Goal: Transaction & Acquisition: Book appointment/travel/reservation

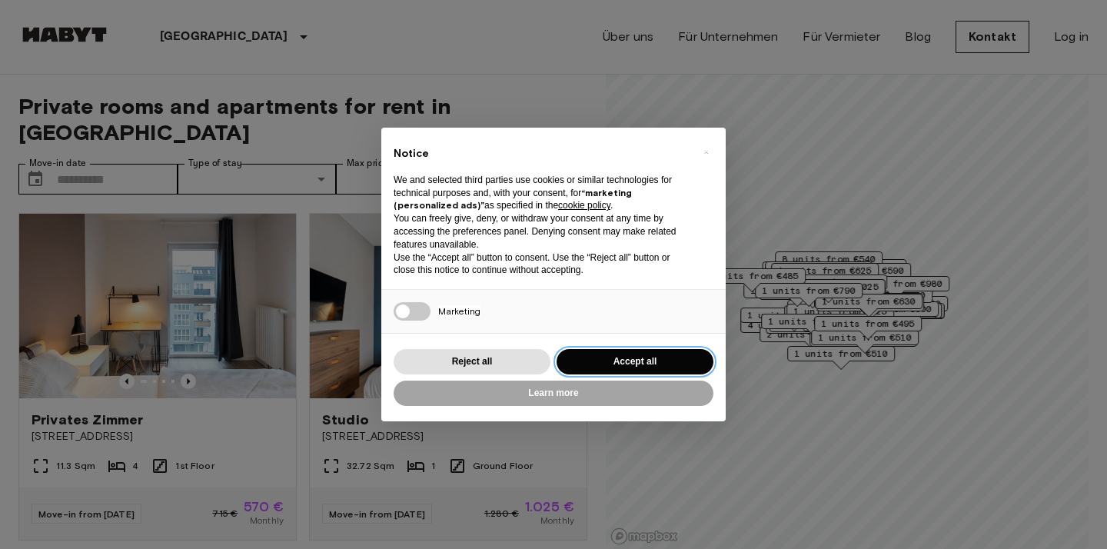
click at [606, 357] on button "Accept all" at bounding box center [634, 361] width 157 height 25
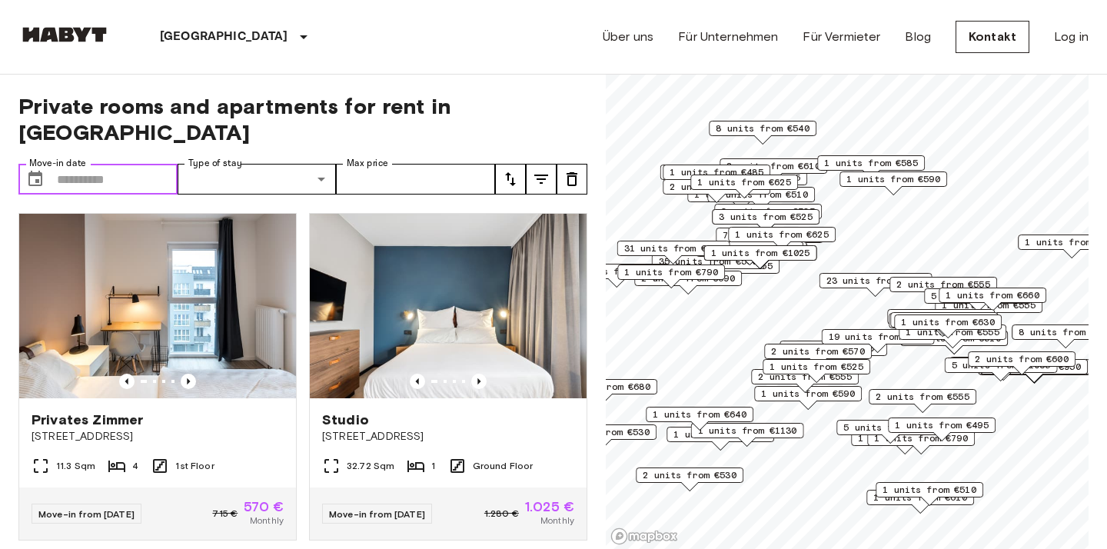
click at [122, 164] on input "Move-in date" at bounding box center [117, 179] width 121 height 31
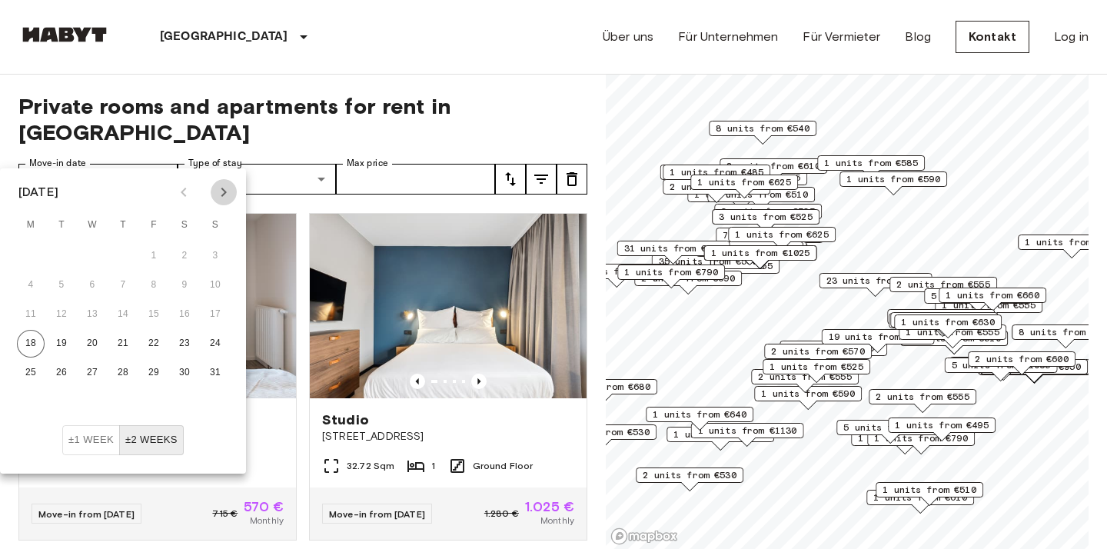
click at [233, 186] on icon "Next month" at bounding box center [223, 192] width 18 height 18
click at [35, 370] on button "29" at bounding box center [31, 373] width 28 height 28
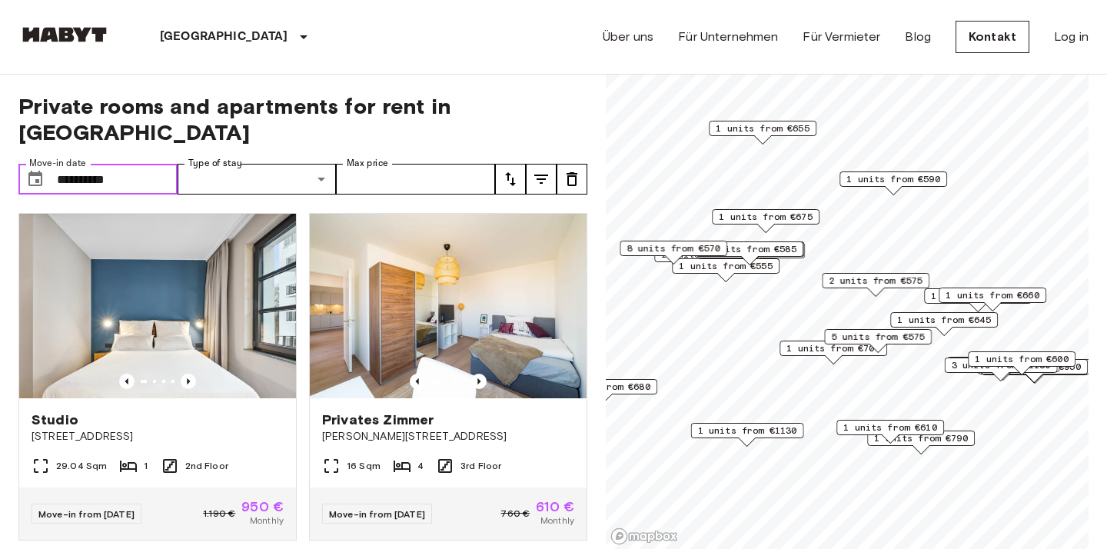
click at [92, 164] on input "**********" at bounding box center [117, 179] width 121 height 31
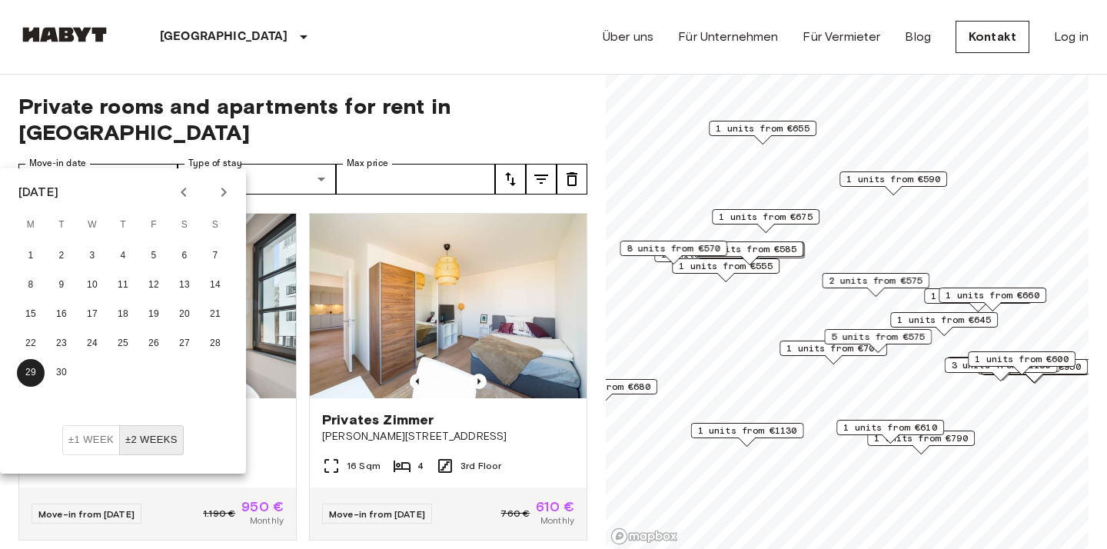
click at [225, 191] on icon "Next month" at bounding box center [223, 192] width 5 height 9
click at [34, 370] on button "27" at bounding box center [31, 373] width 28 height 28
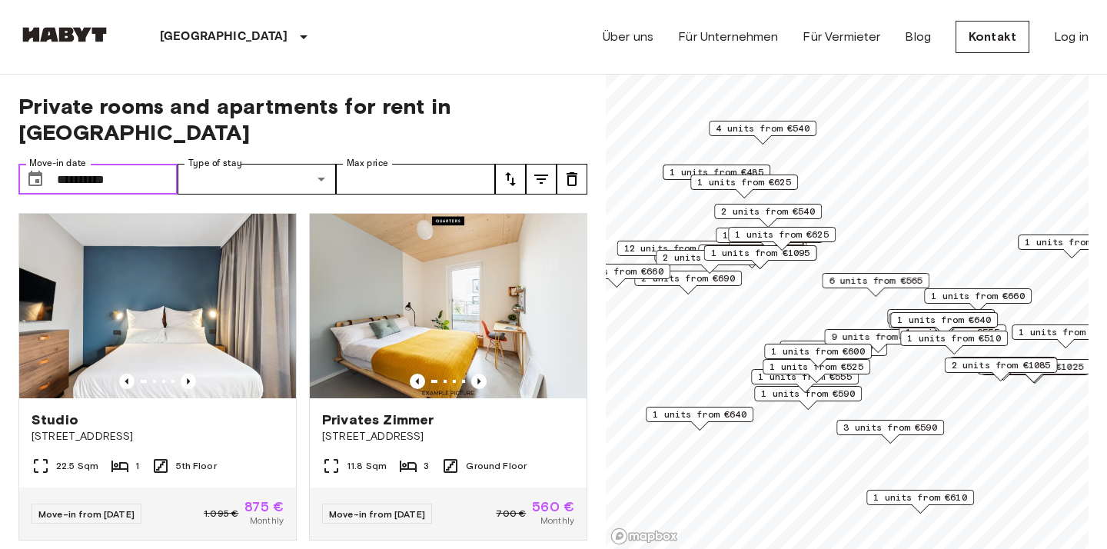
type input "**********"
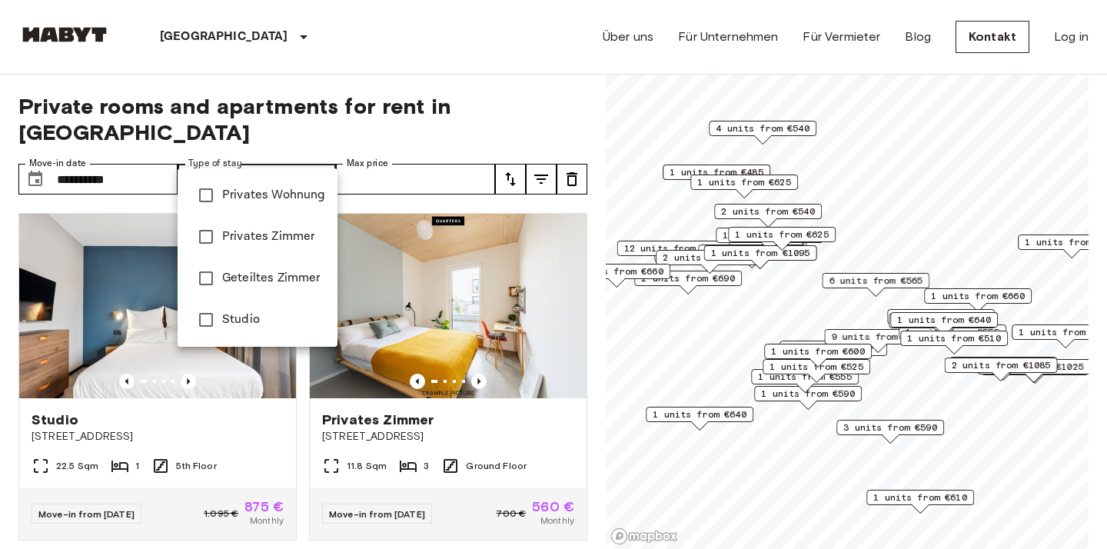
click at [255, 142] on div at bounding box center [553, 274] width 1107 height 549
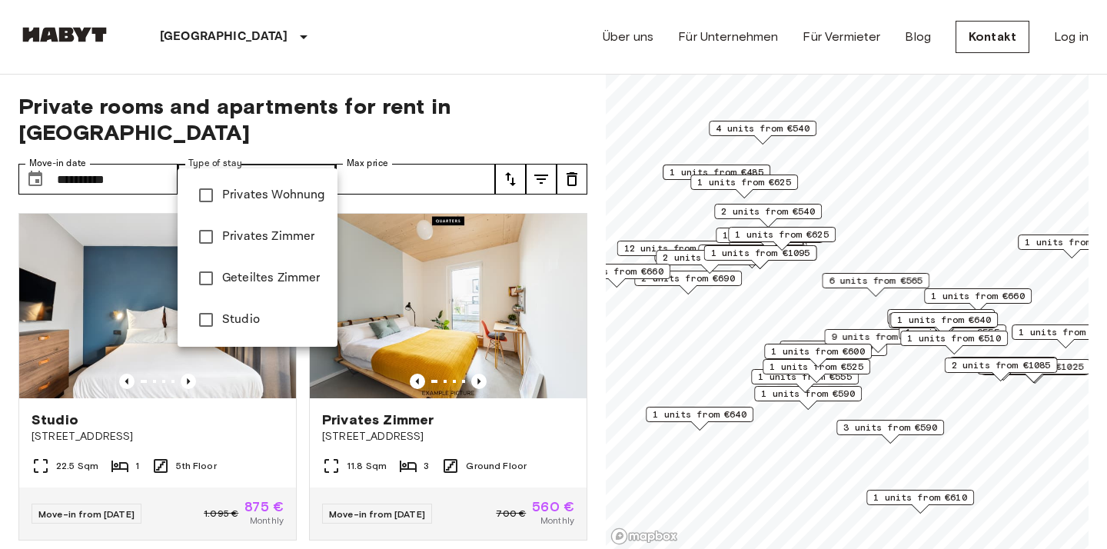
click at [318, 64] on div at bounding box center [553, 274] width 1107 height 549
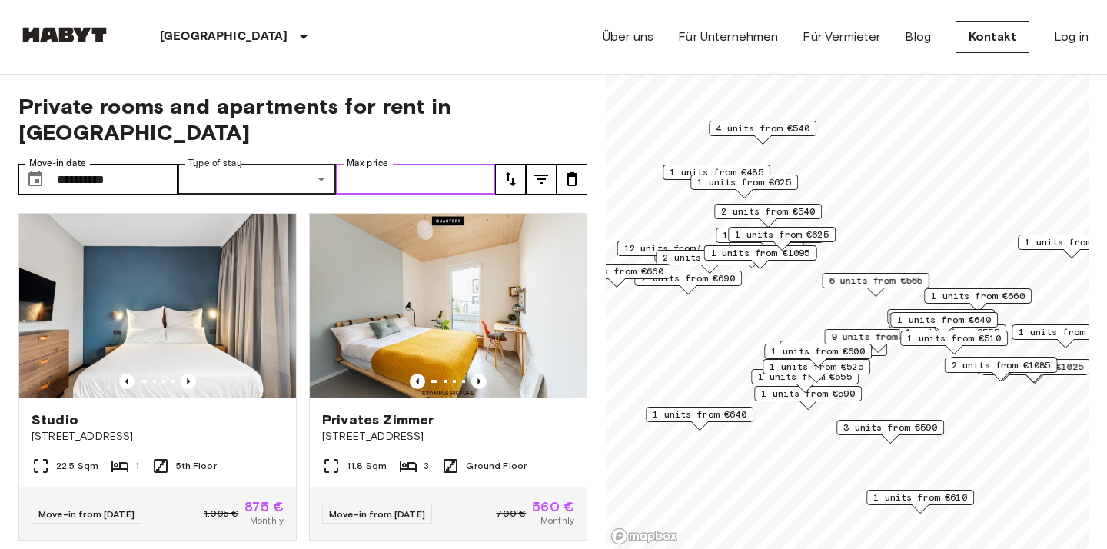
click at [389, 164] on input "Max price" at bounding box center [415, 179] width 159 height 31
click at [410, 84] on div "**********" at bounding box center [302, 312] width 569 height 475
click at [116, 125] on div "**********" at bounding box center [302, 312] width 569 height 475
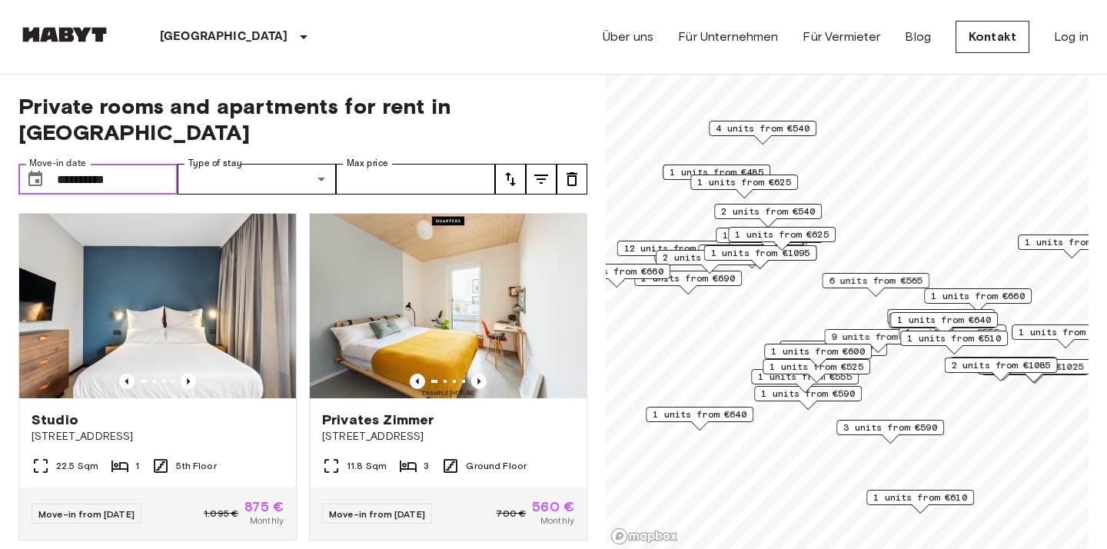
click at [143, 164] on input "**********" at bounding box center [117, 179] width 121 height 31
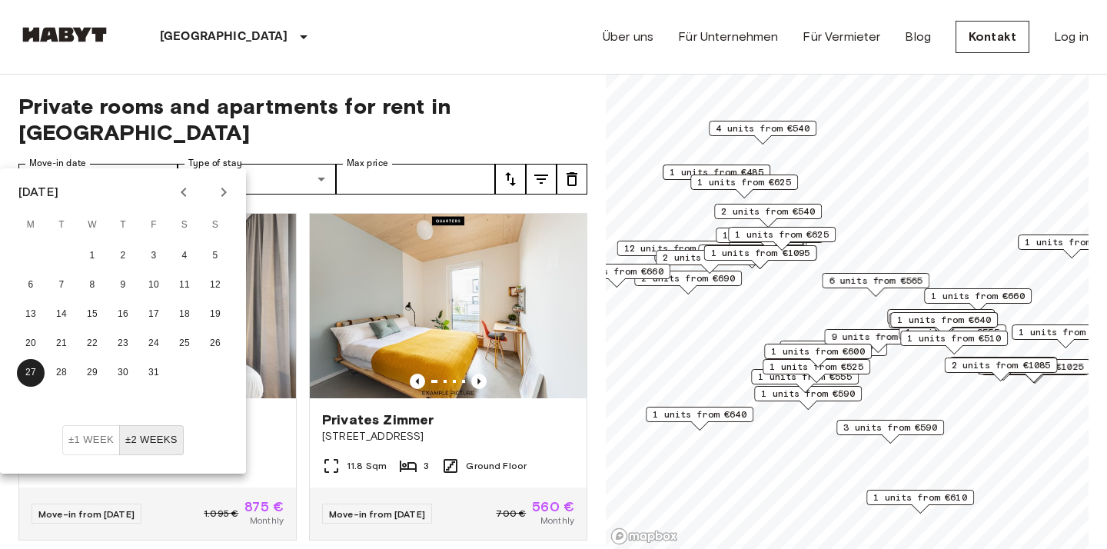
click at [141, 441] on button "±2 weeks" at bounding box center [151, 440] width 65 height 30
click at [143, 440] on button "±2 weeks" at bounding box center [151, 440] width 65 height 30
click at [73, 447] on button "±1 week" at bounding box center [91, 440] width 58 height 30
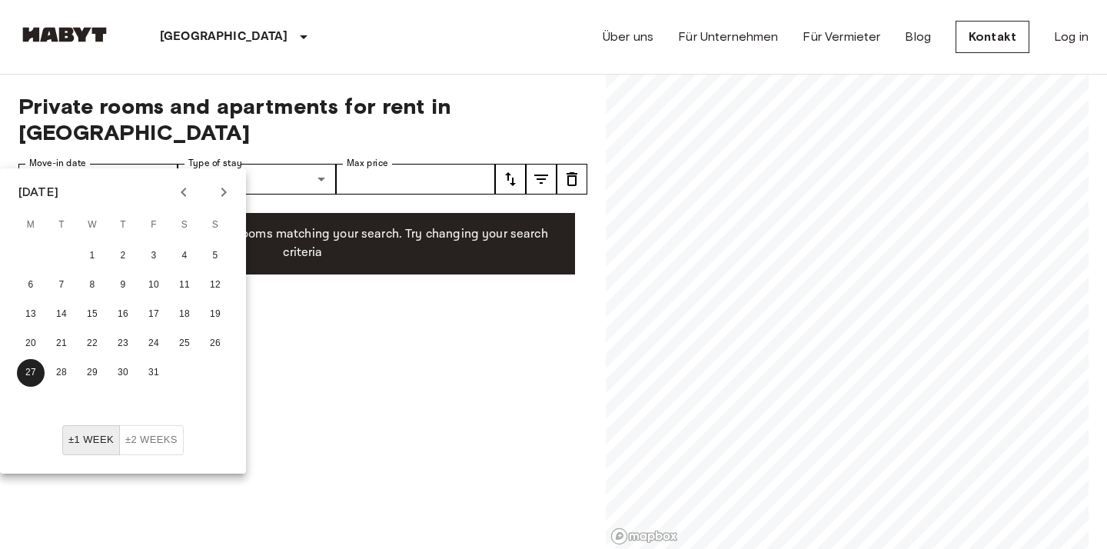
click at [384, 333] on div "**********" at bounding box center [302, 312] width 569 height 475
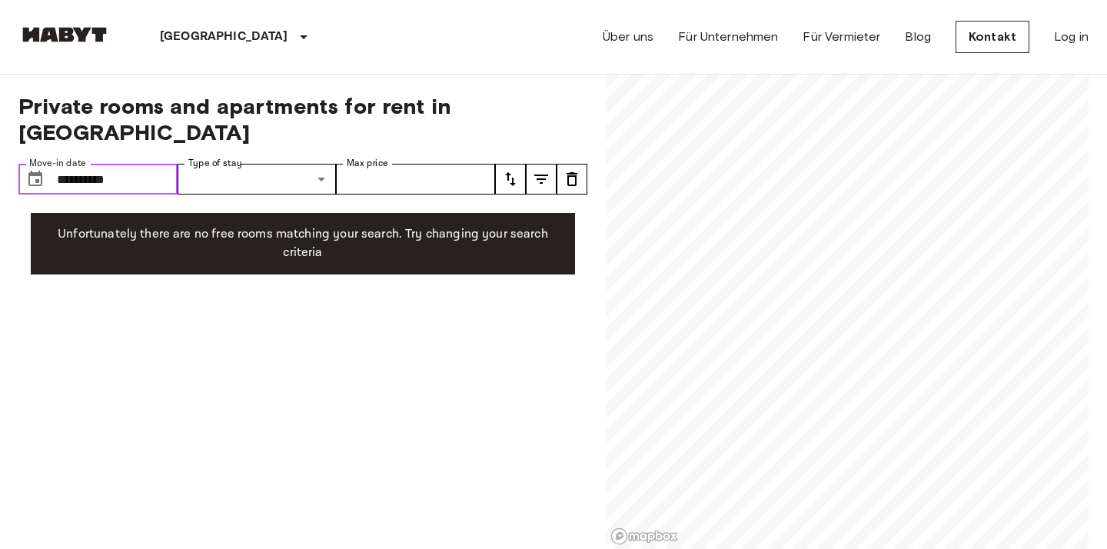
click at [126, 164] on input "**********" at bounding box center [117, 179] width 121 height 31
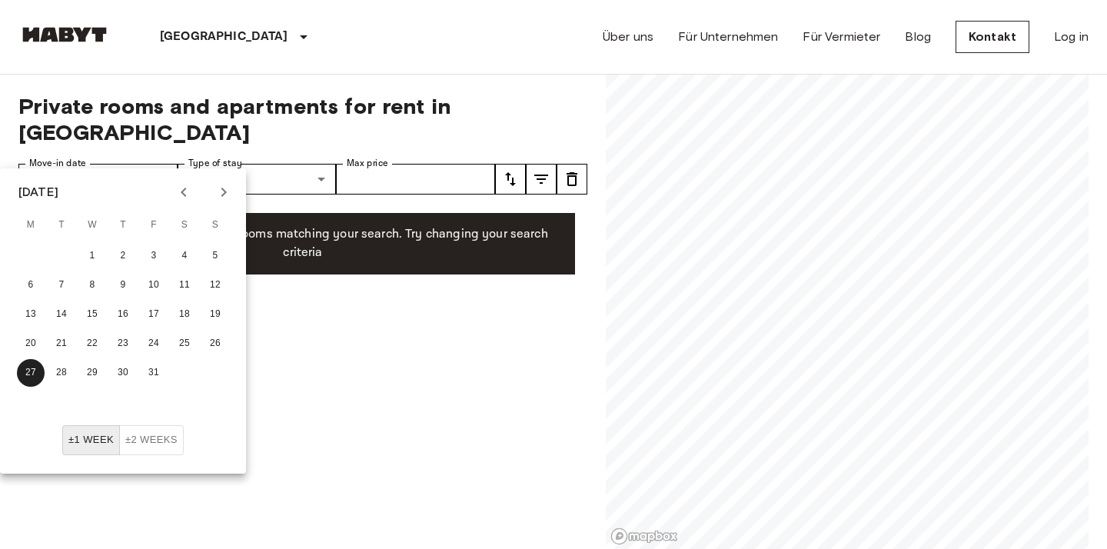
click at [148, 441] on button "±2 weeks" at bounding box center [151, 440] width 65 height 30
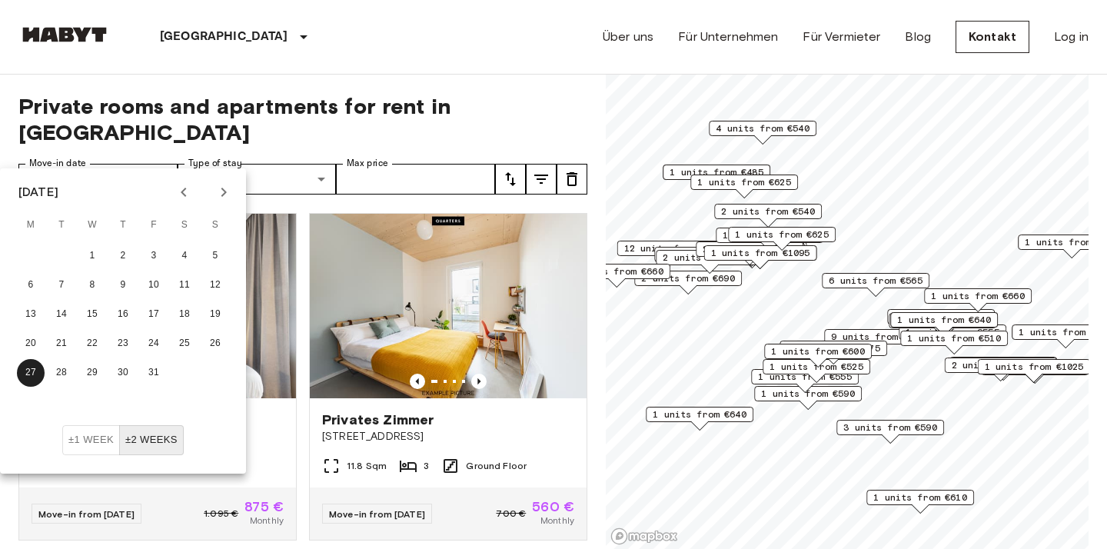
click at [305, 389] on div "Privates [GEOGRAPHIC_DATA][STREET_ADDRESS] 11.8 Sqm 3 Ground Floor Move-in from…" at bounding box center [442, 371] width 291 height 340
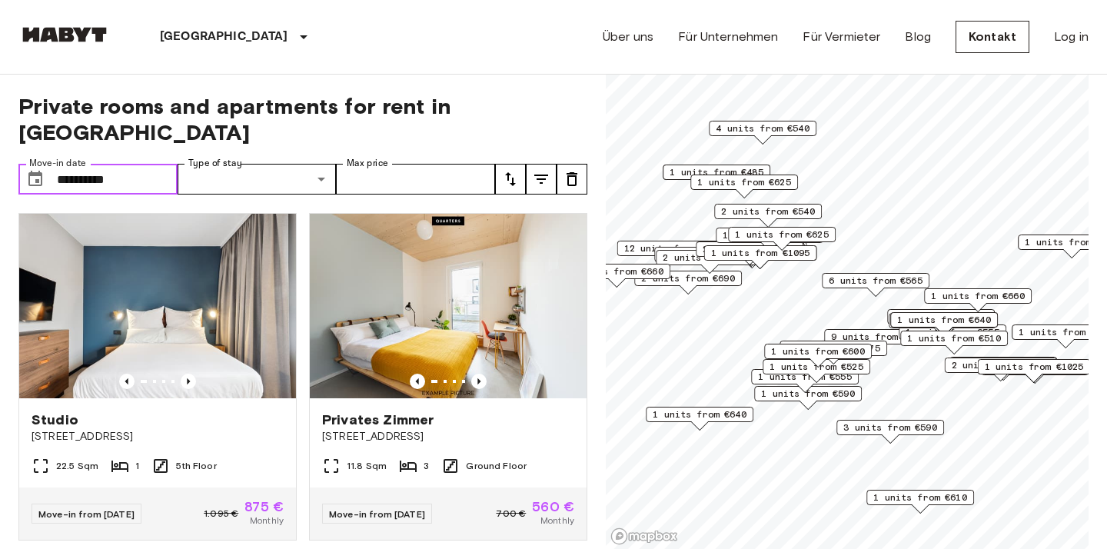
click at [120, 164] on input "**********" at bounding box center [117, 179] width 121 height 31
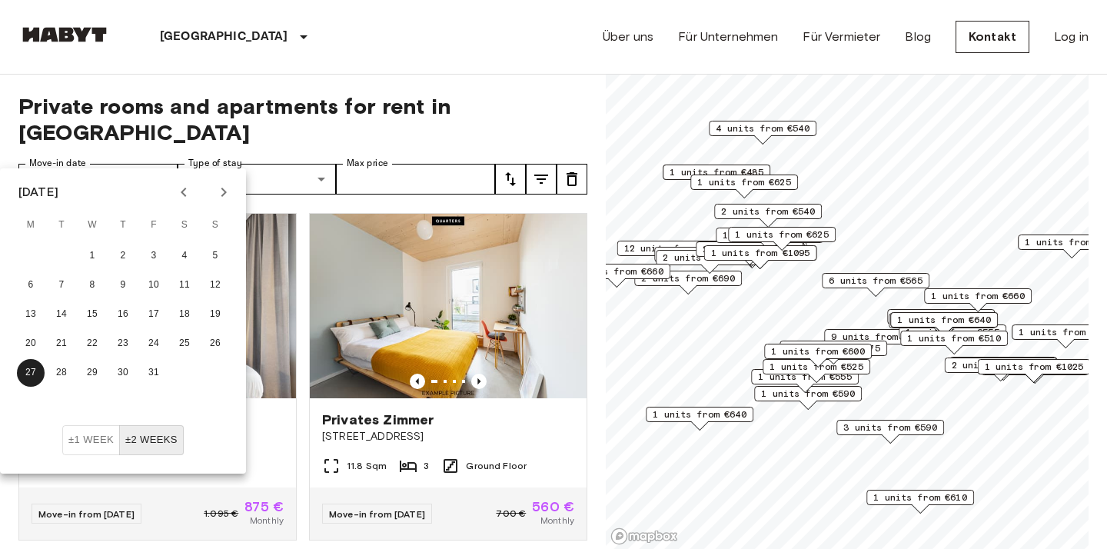
click at [302, 347] on div "Privates [GEOGRAPHIC_DATA][STREET_ADDRESS] 11.8 Sqm 3 Ground Floor Move-in from…" at bounding box center [442, 371] width 291 height 340
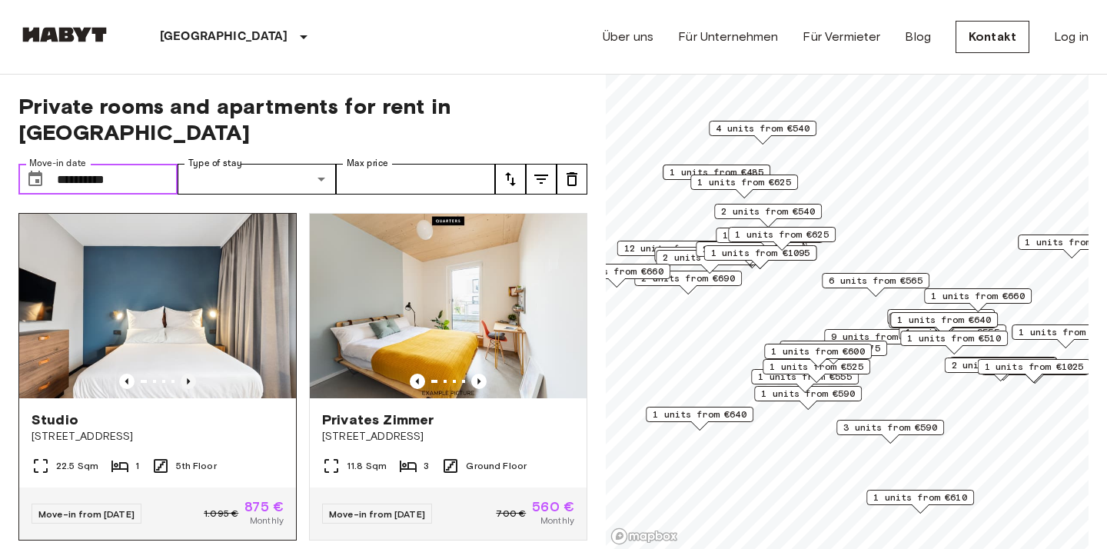
click at [188, 374] on icon "Previous image" at bounding box center [188, 381] width 15 height 15
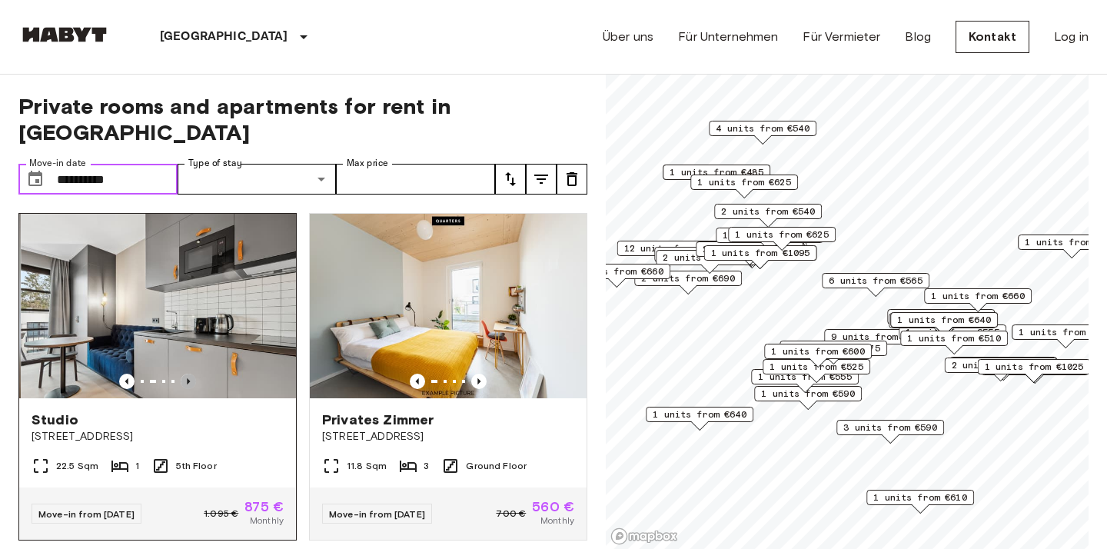
click at [188, 374] on icon "Previous image" at bounding box center [188, 381] width 15 height 15
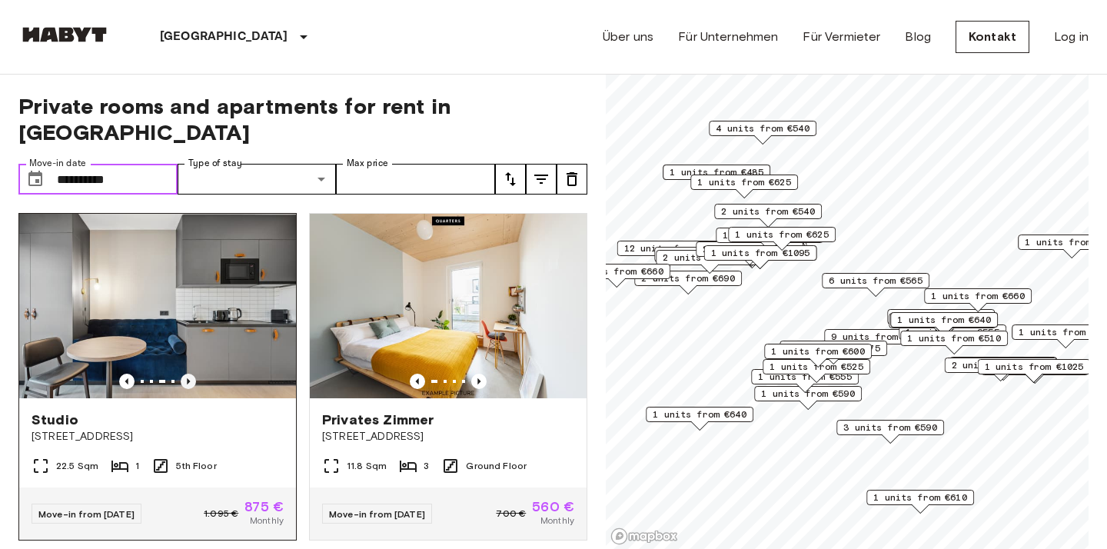
click at [188, 374] on icon "Previous image" at bounding box center [188, 381] width 15 height 15
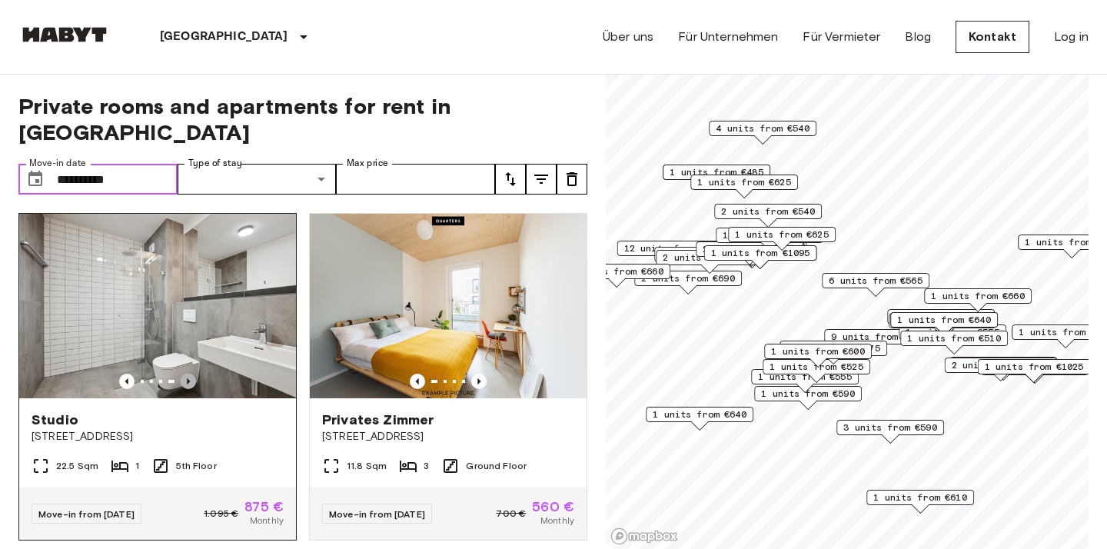
click at [188, 374] on icon "Previous image" at bounding box center [188, 381] width 15 height 15
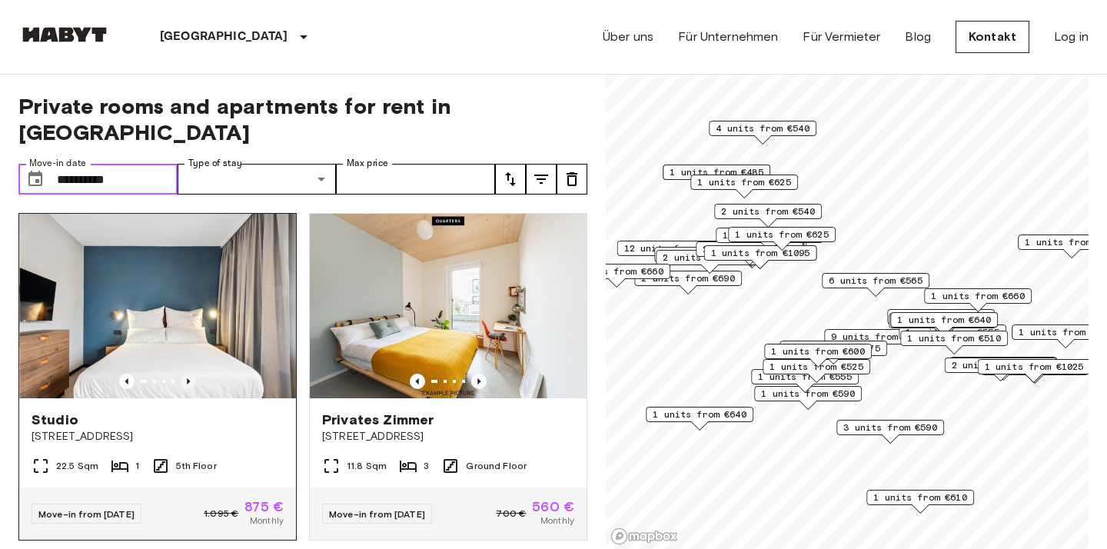
click at [188, 374] on icon "Previous image" at bounding box center [188, 381] width 15 height 15
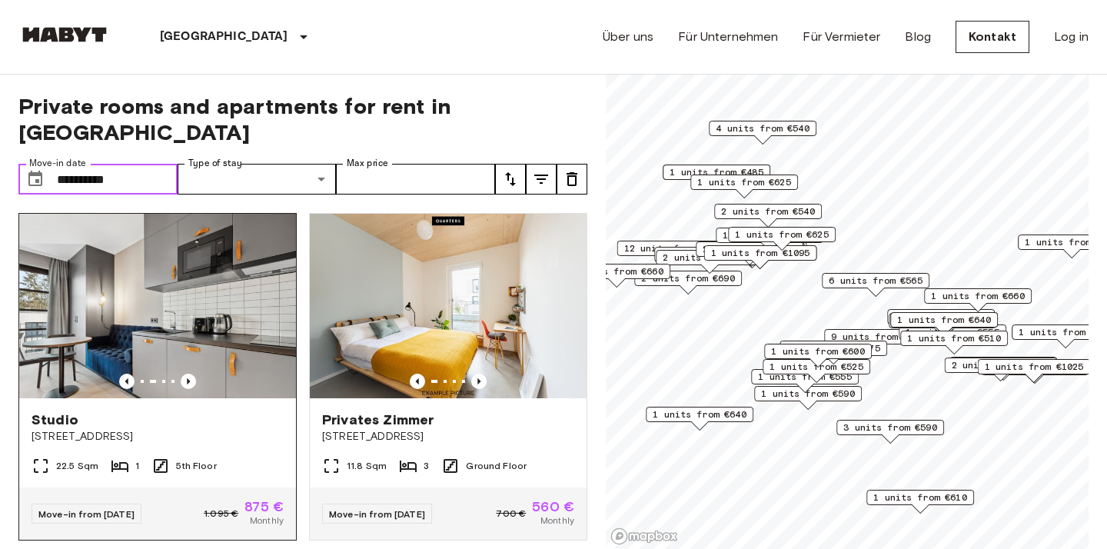
click at [223, 291] on img at bounding box center [157, 306] width 277 height 184
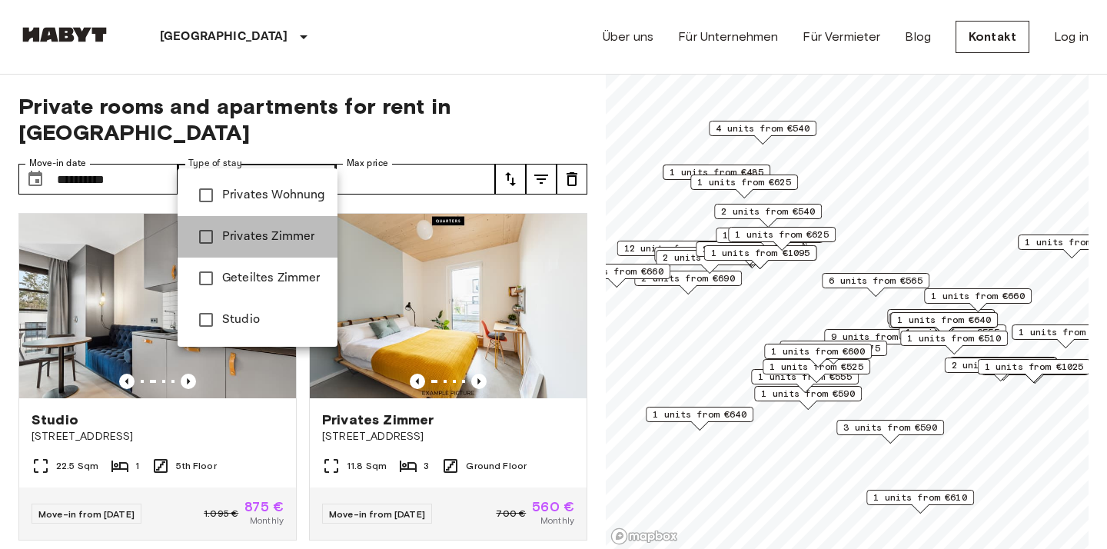
click at [275, 236] on span "Privates Zimmer" at bounding box center [273, 237] width 103 height 18
type input "**********"
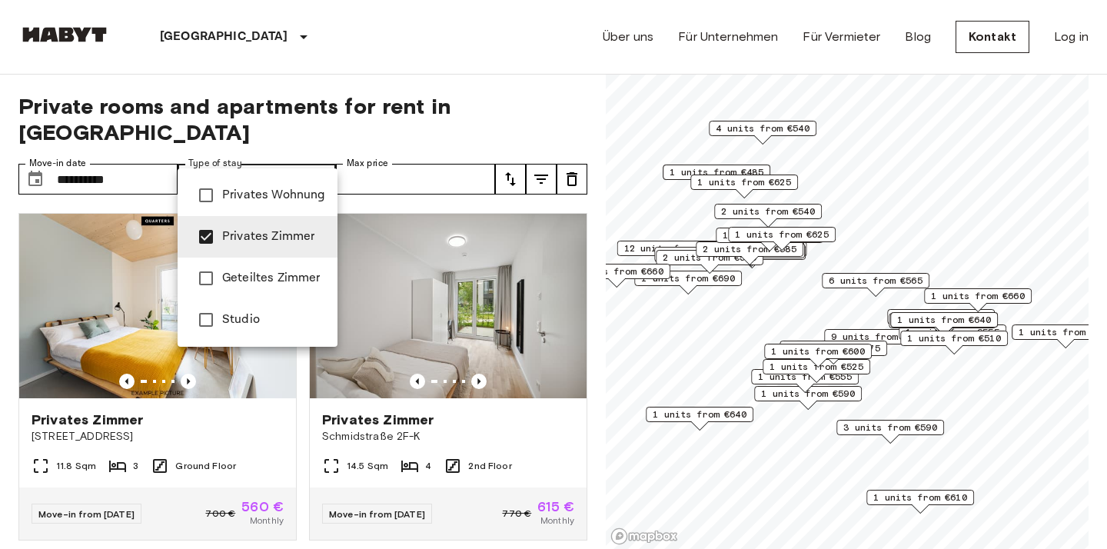
click at [304, 375] on div at bounding box center [553, 274] width 1107 height 549
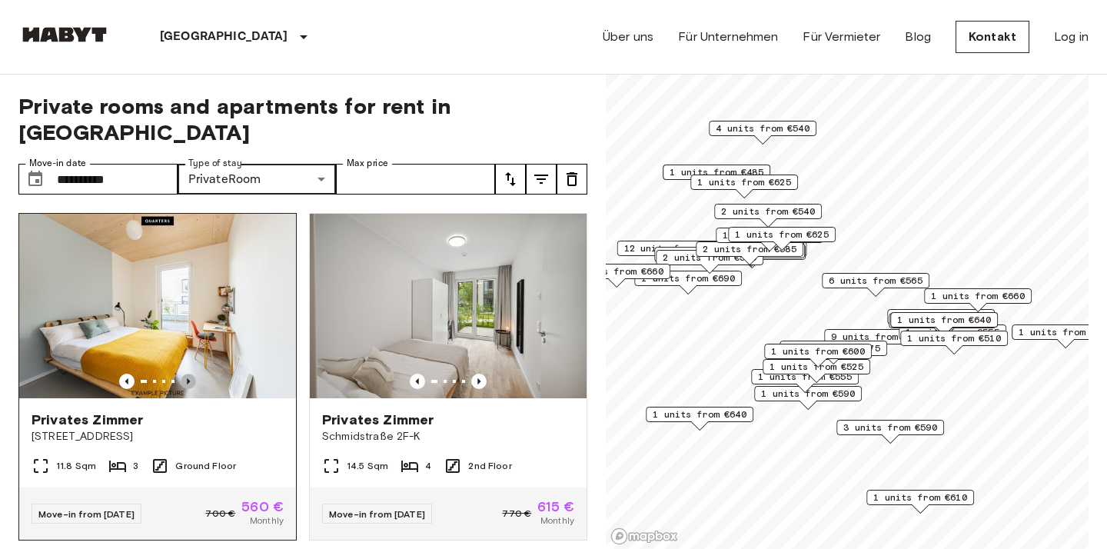
click at [191, 374] on icon "Previous image" at bounding box center [188, 381] width 15 height 15
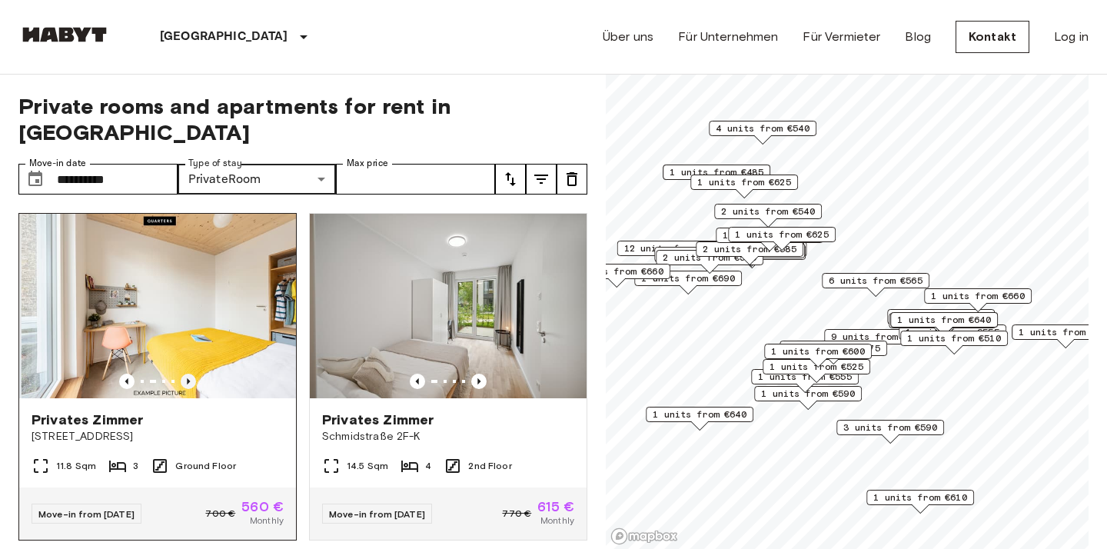
click at [191, 374] on icon "Previous image" at bounding box center [188, 381] width 15 height 15
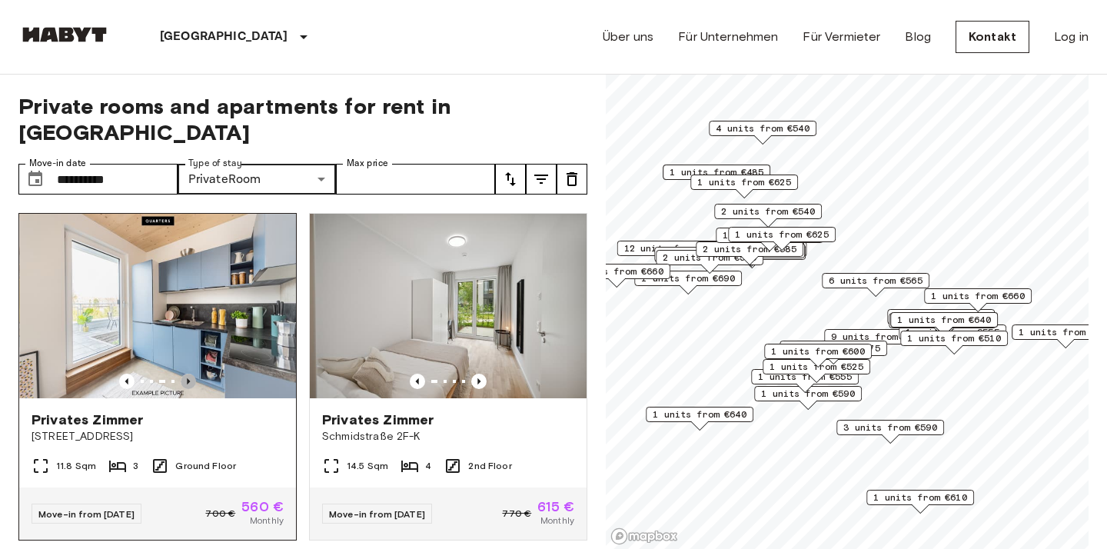
click at [191, 374] on icon "Previous image" at bounding box center [188, 381] width 15 height 15
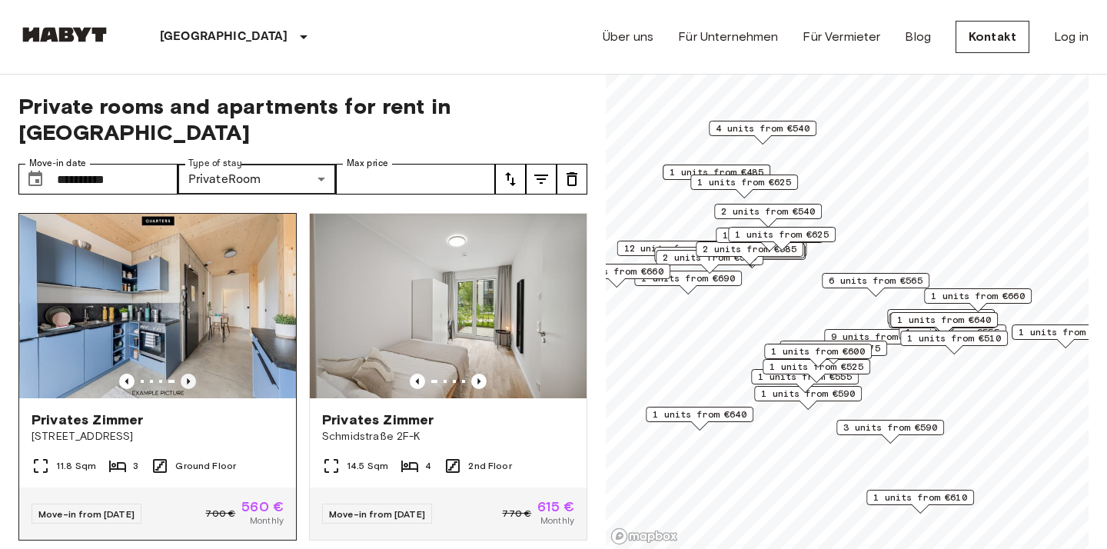
click at [191, 374] on icon "Previous image" at bounding box center [188, 381] width 15 height 15
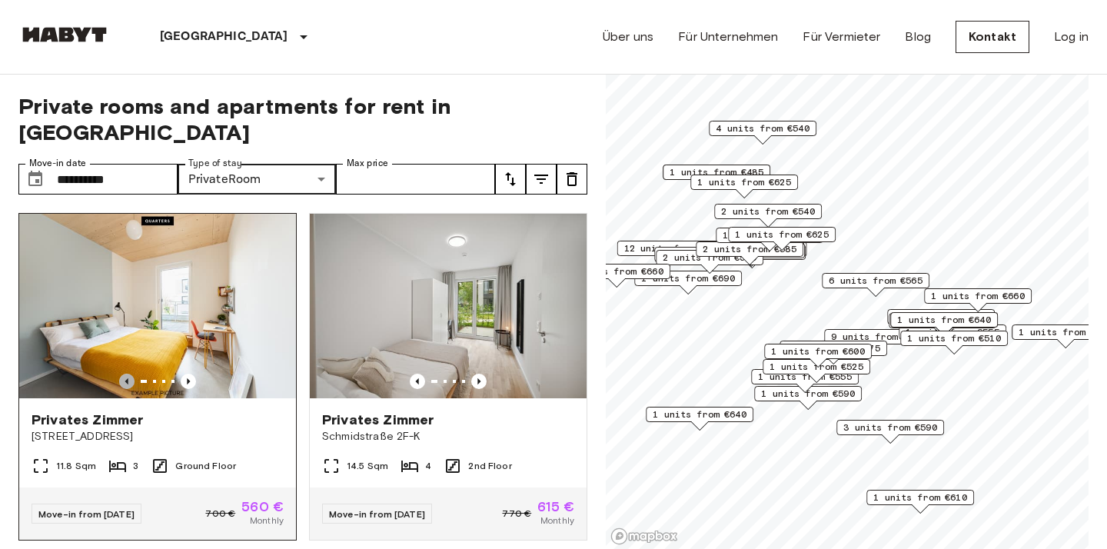
click at [125, 374] on icon "Previous image" at bounding box center [126, 381] width 15 height 15
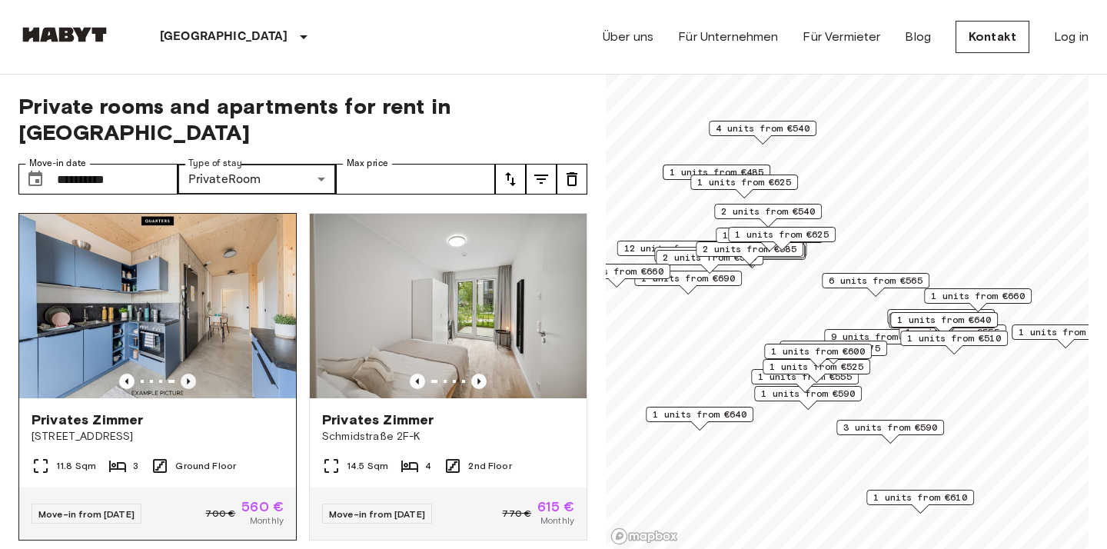
click at [187, 374] on icon "Previous image" at bounding box center [188, 381] width 15 height 15
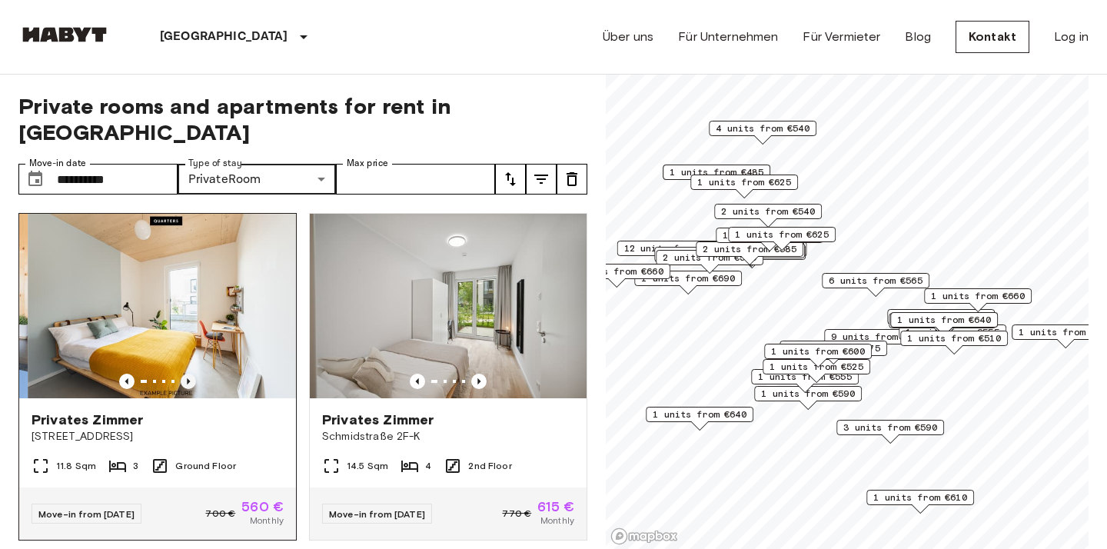
click at [187, 374] on icon "Previous image" at bounding box center [188, 381] width 15 height 15
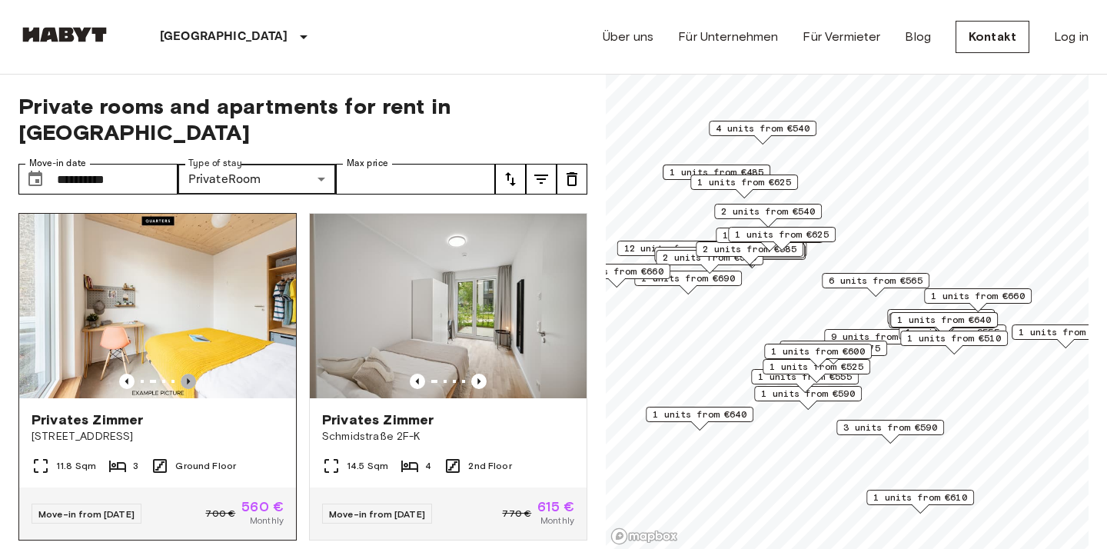
click at [187, 374] on icon "Previous image" at bounding box center [188, 381] width 15 height 15
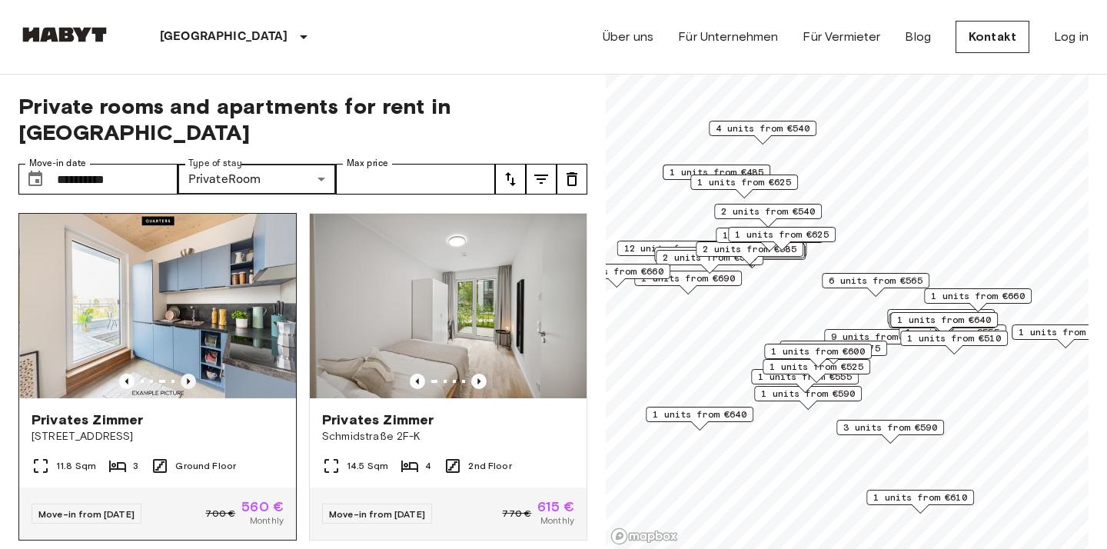
click at [187, 374] on icon "Previous image" at bounding box center [188, 381] width 15 height 15
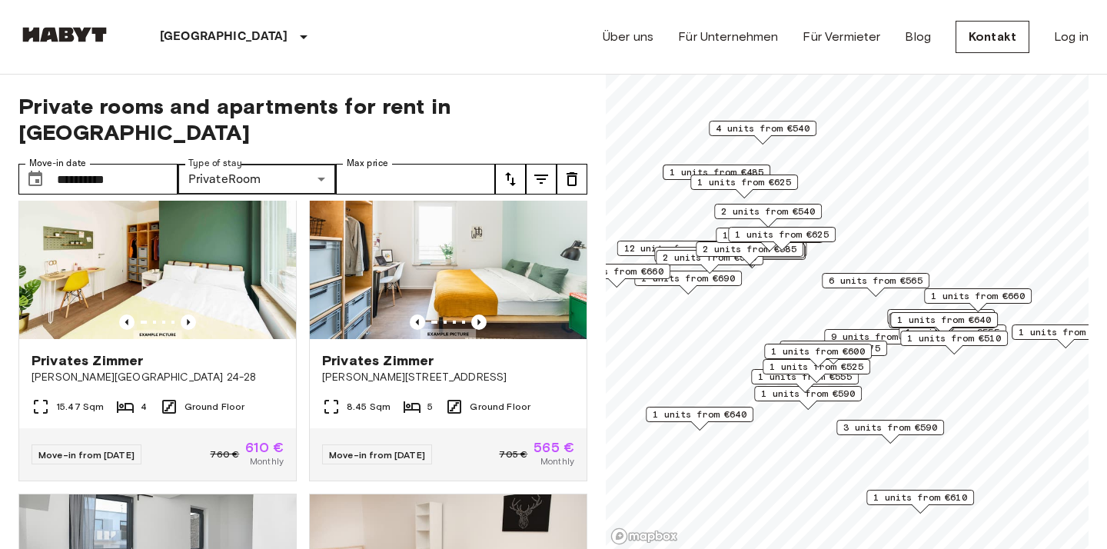
scroll to position [399, 0]
click at [191, 314] on icon "Previous image" at bounding box center [188, 321] width 15 height 15
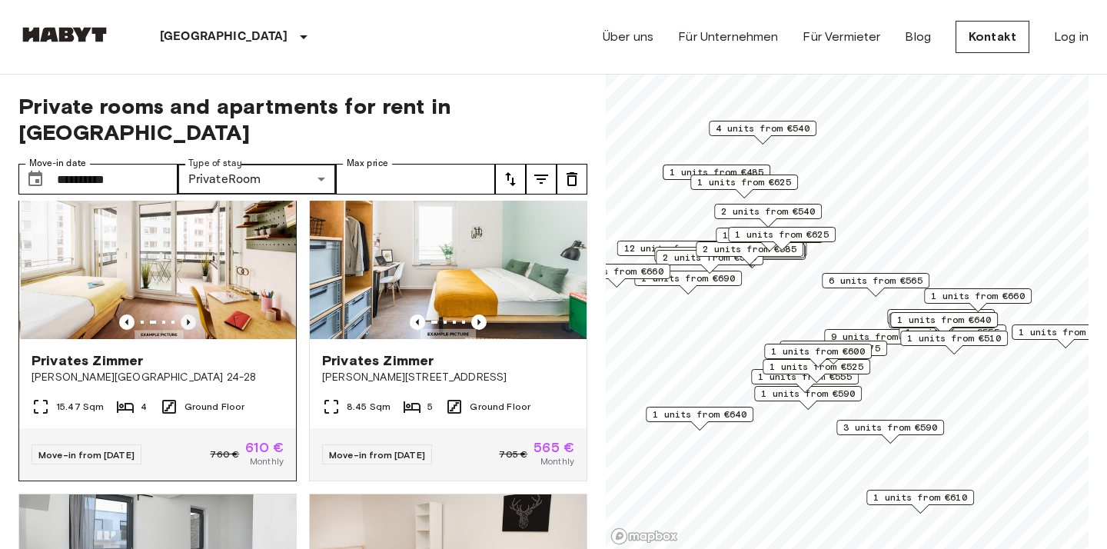
click at [191, 314] on icon "Previous image" at bounding box center [188, 321] width 15 height 15
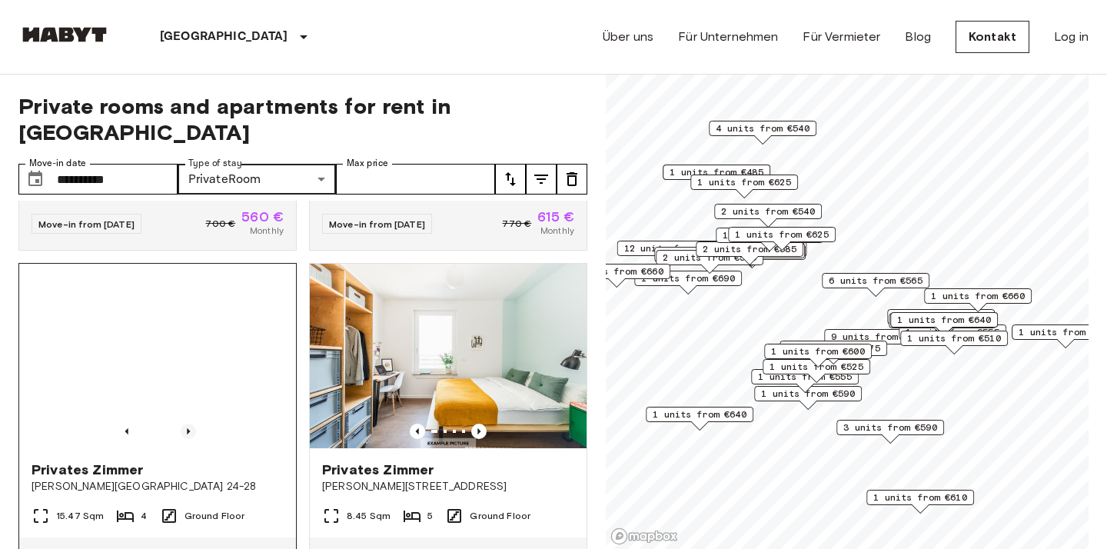
scroll to position [290, 0]
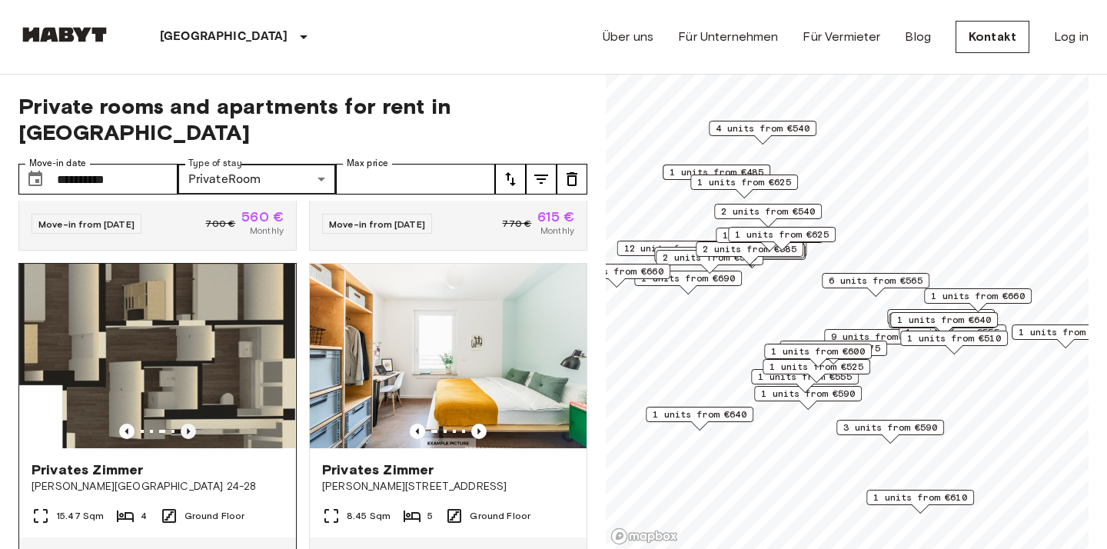
click at [190, 424] on icon "Previous image" at bounding box center [188, 431] width 15 height 15
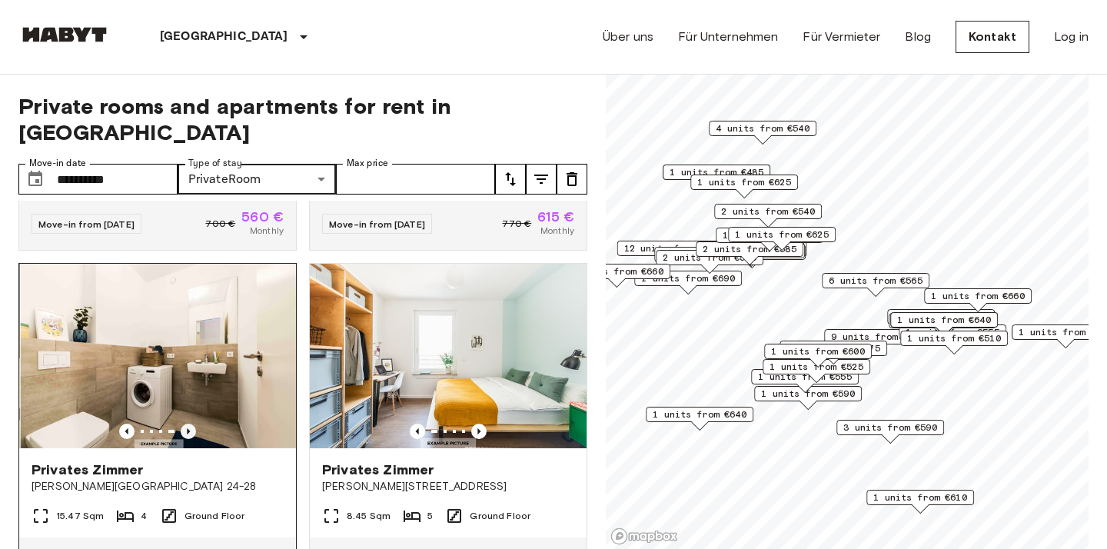
click at [190, 424] on icon "Previous image" at bounding box center [188, 431] width 15 height 15
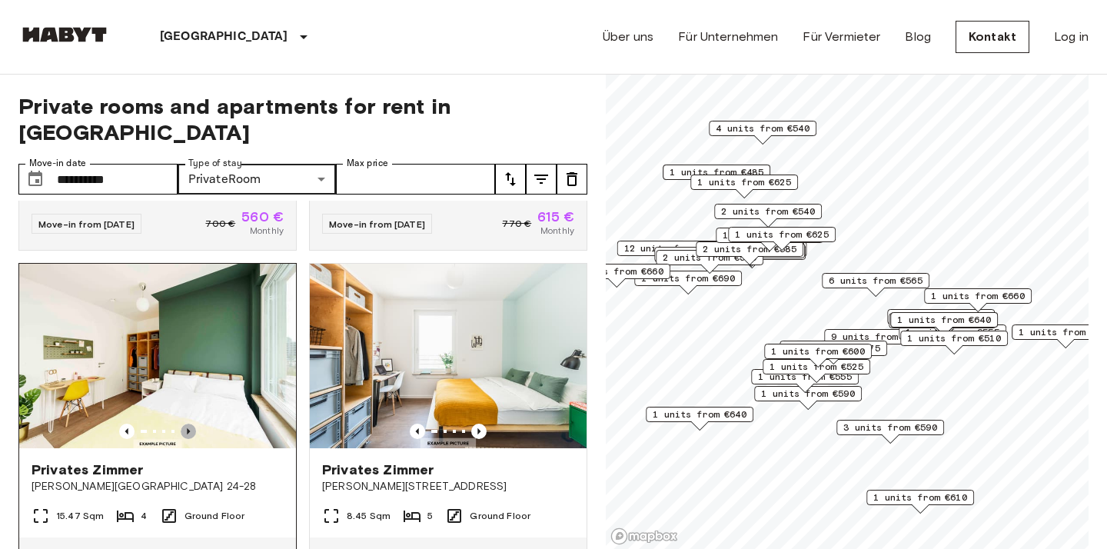
click at [190, 424] on icon "Previous image" at bounding box center [188, 431] width 15 height 15
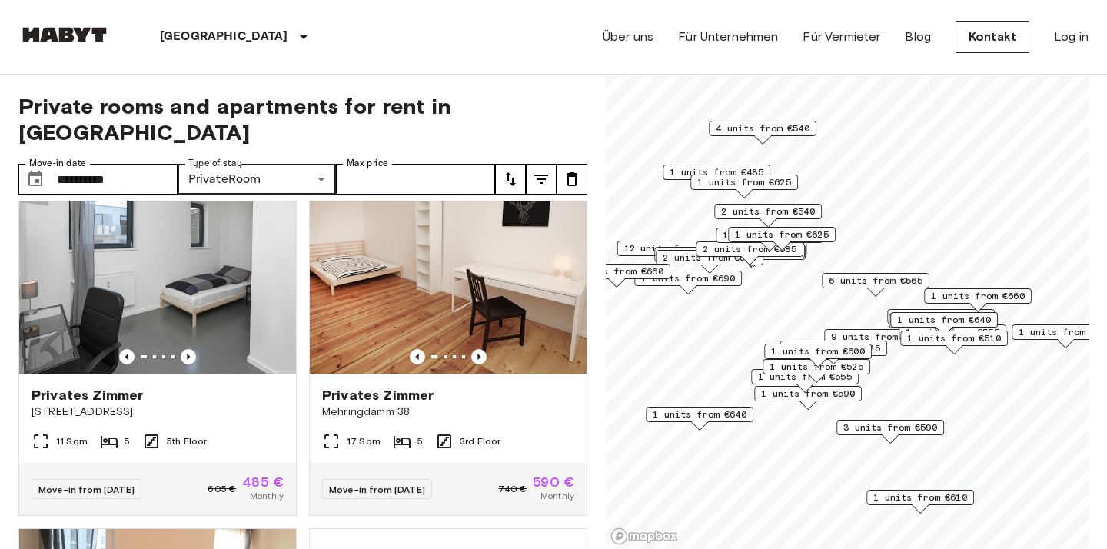
scroll to position [705, 0]
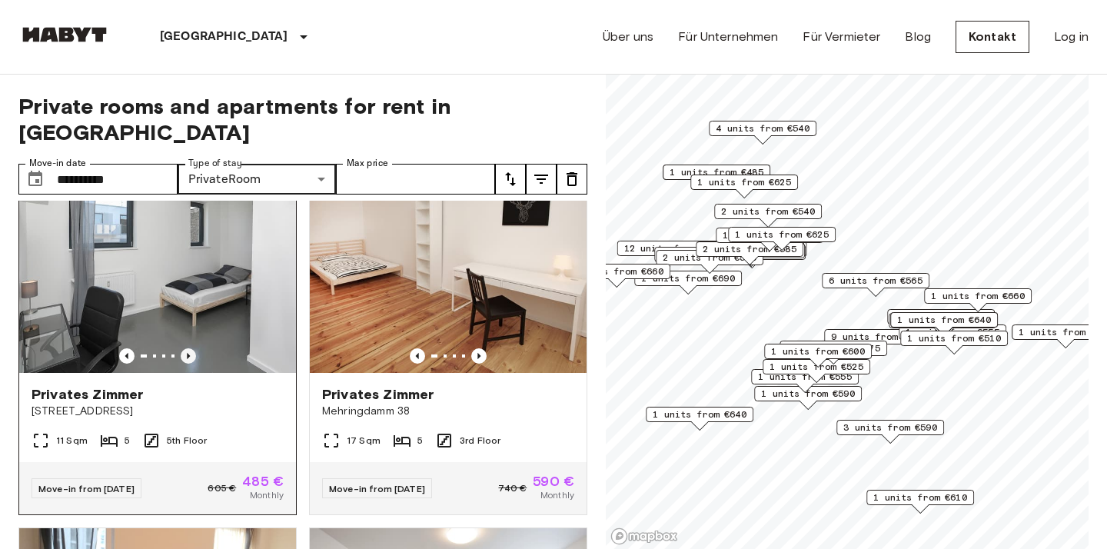
click at [194, 348] on icon "Previous image" at bounding box center [188, 355] width 15 height 15
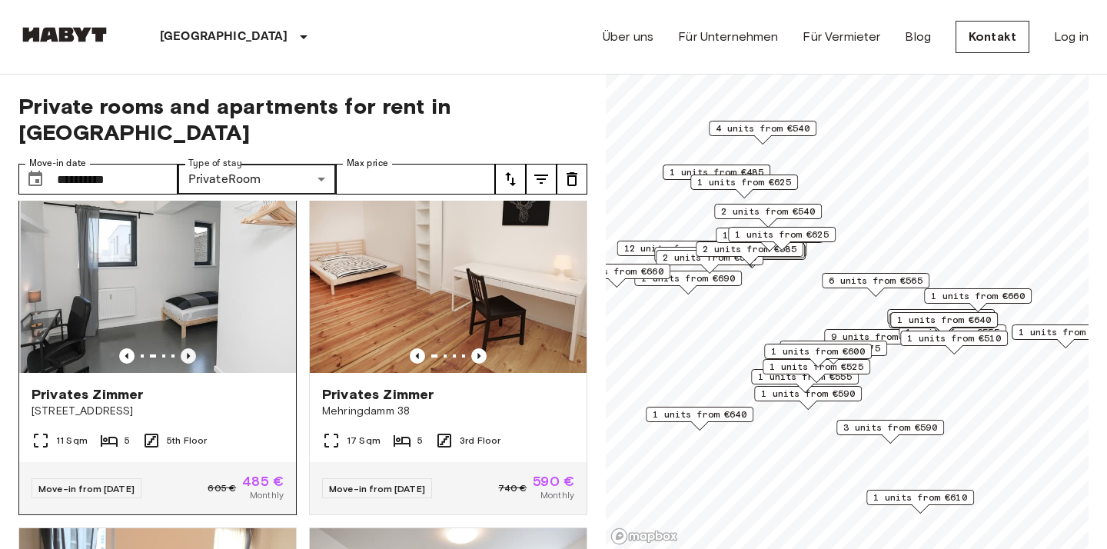
click at [194, 348] on icon "Previous image" at bounding box center [188, 355] width 15 height 15
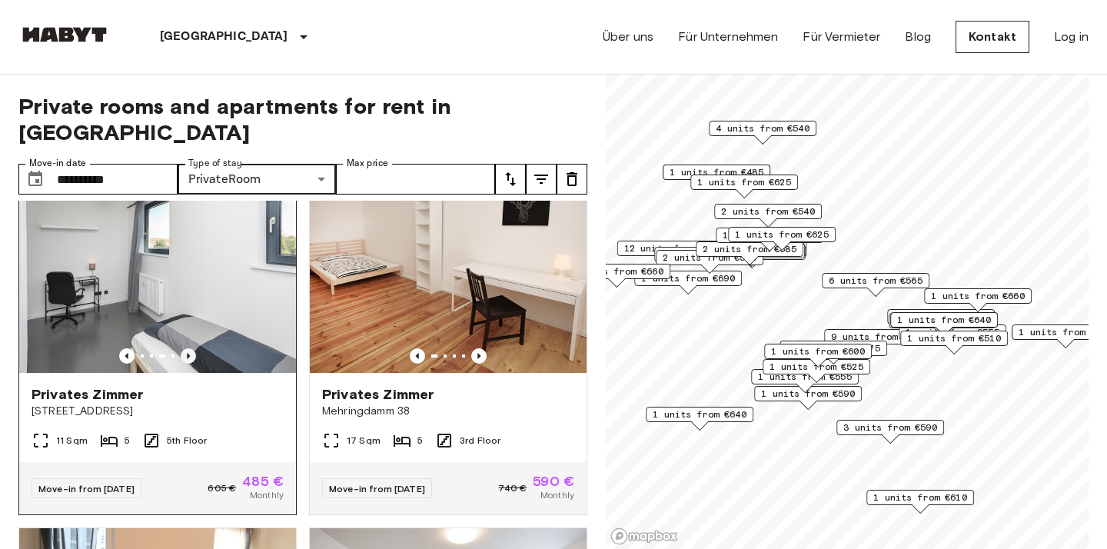
click at [194, 348] on icon "Previous image" at bounding box center [188, 355] width 15 height 15
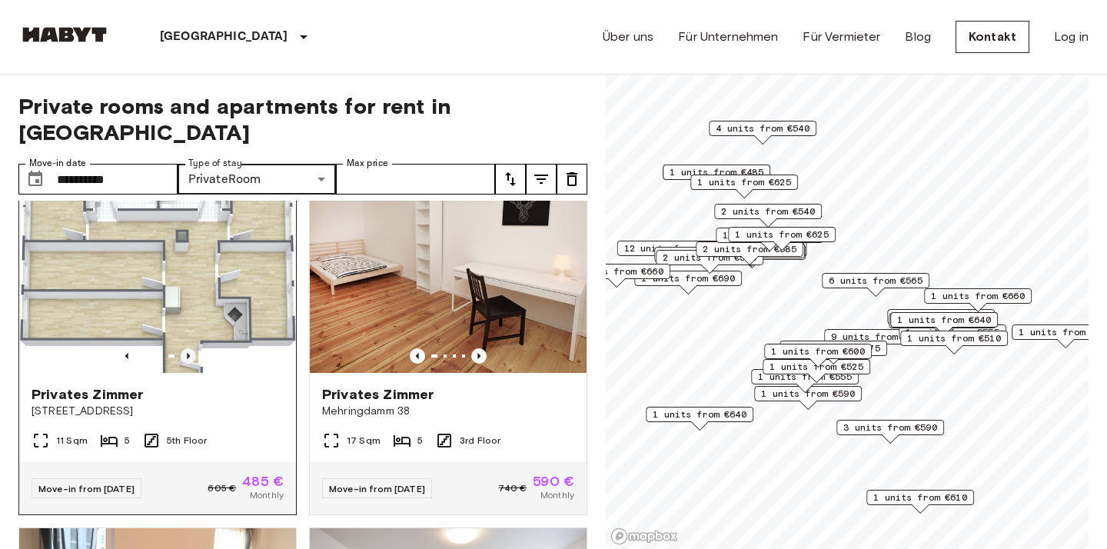
click at [194, 348] on icon "Previous image" at bounding box center [188, 355] width 15 height 15
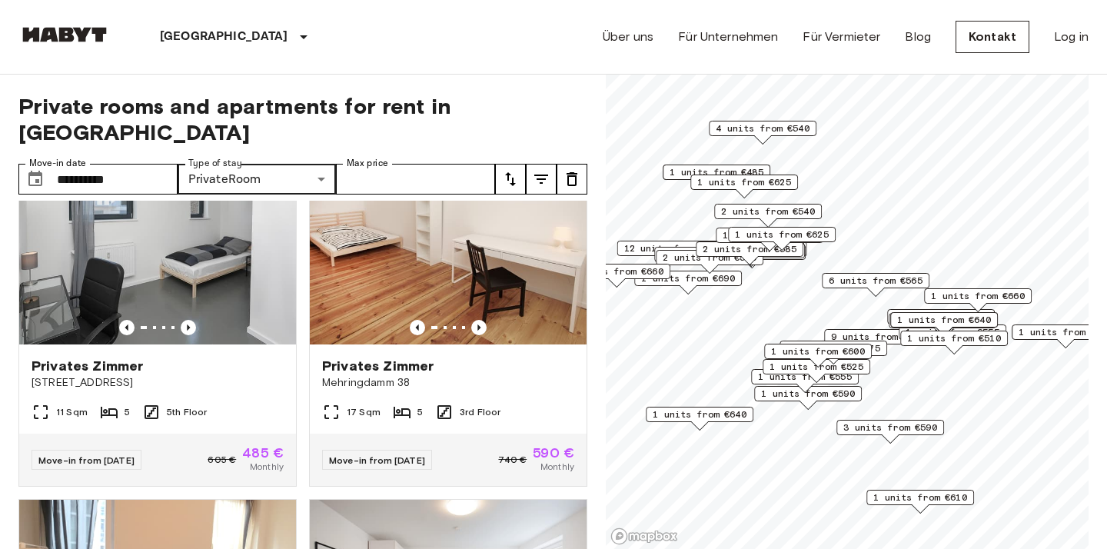
scroll to position [741, 0]
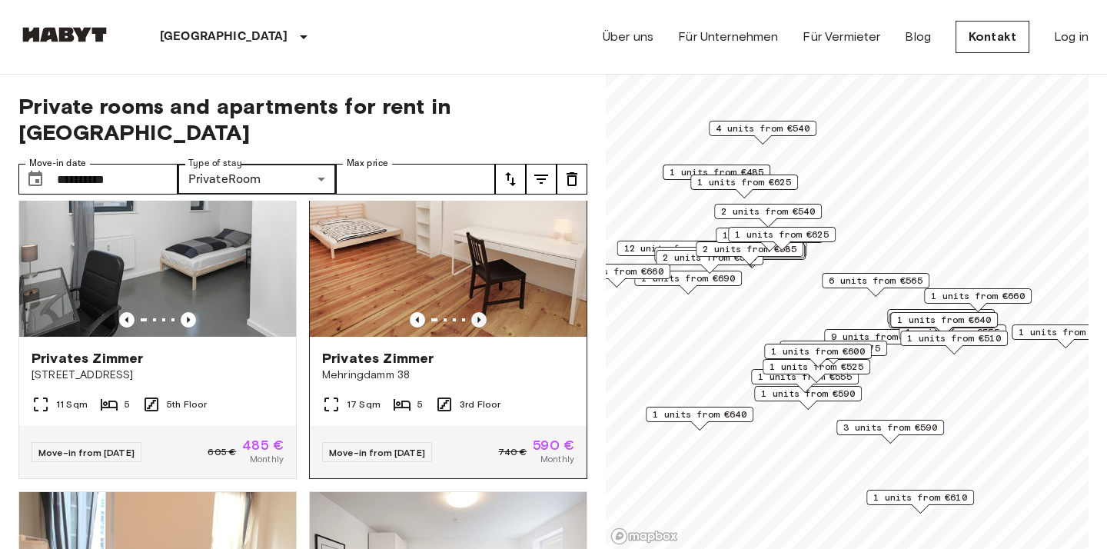
click at [479, 317] on icon "Previous image" at bounding box center [478, 320] width 3 height 6
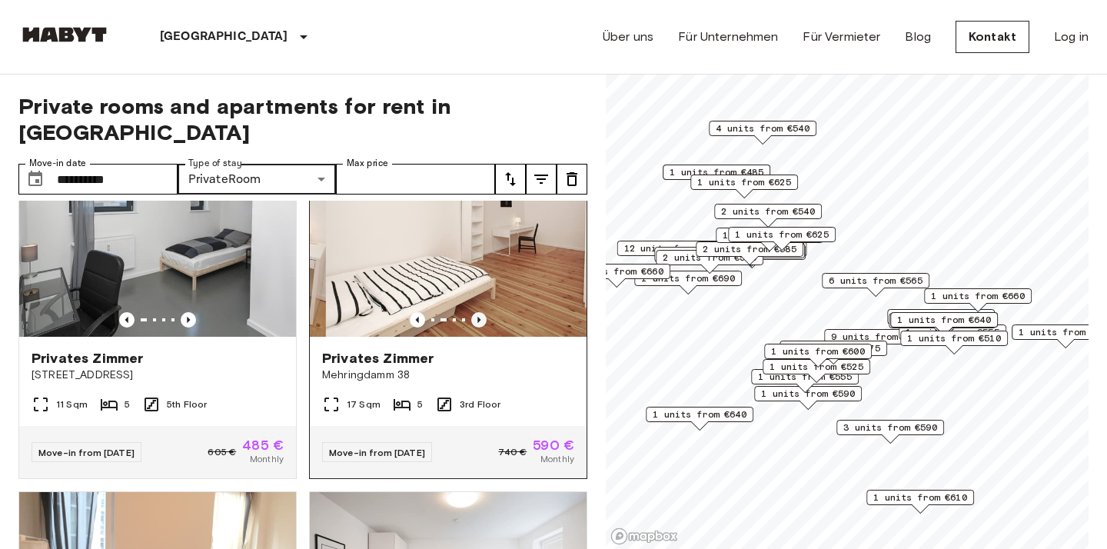
click at [479, 317] on icon "Previous image" at bounding box center [478, 320] width 3 height 6
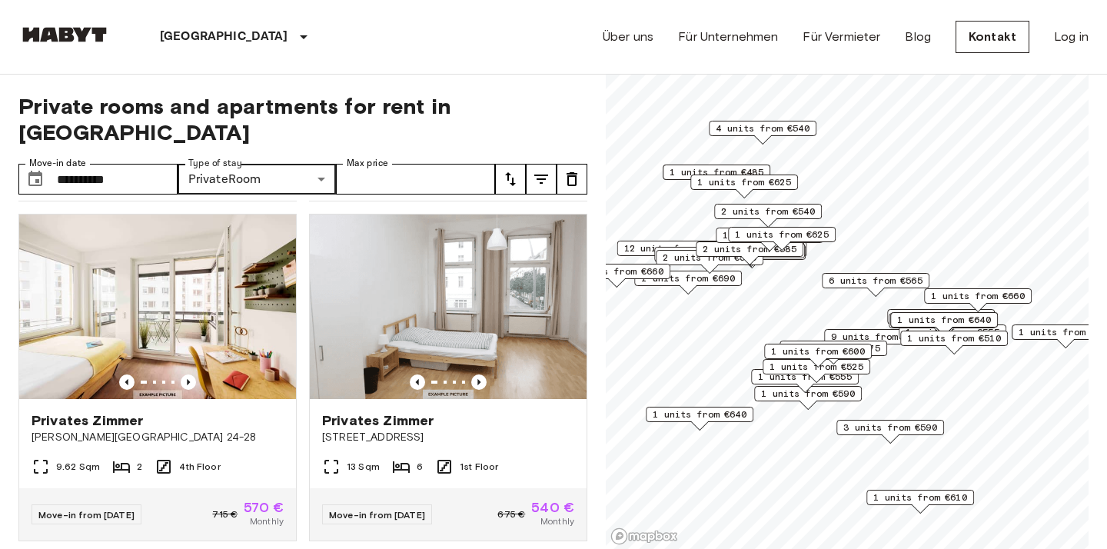
scroll to position [1359, 0]
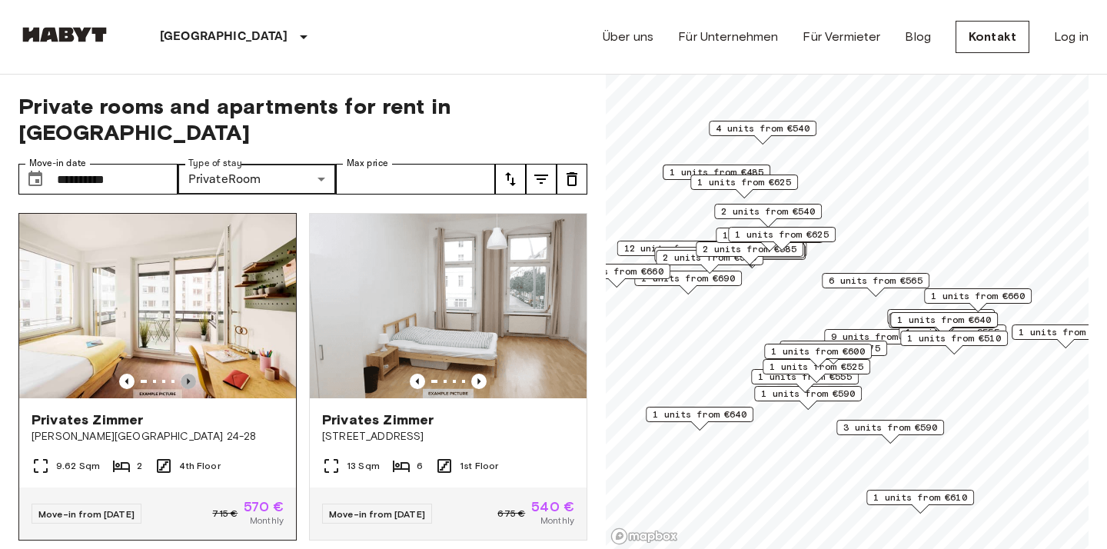
click at [190, 374] on icon "Previous image" at bounding box center [188, 381] width 15 height 15
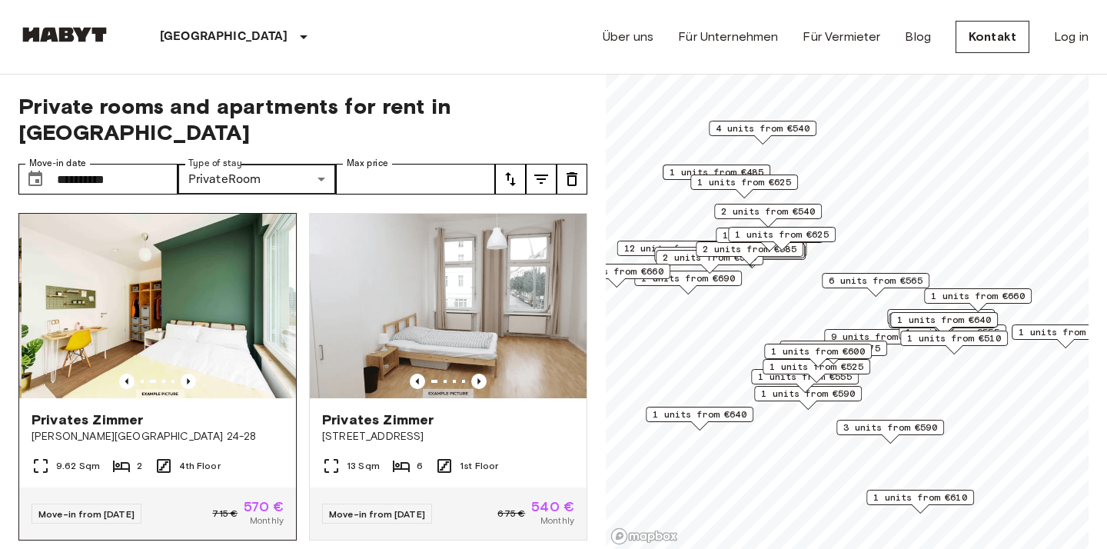
click at [184, 313] on img at bounding box center [160, 306] width 277 height 184
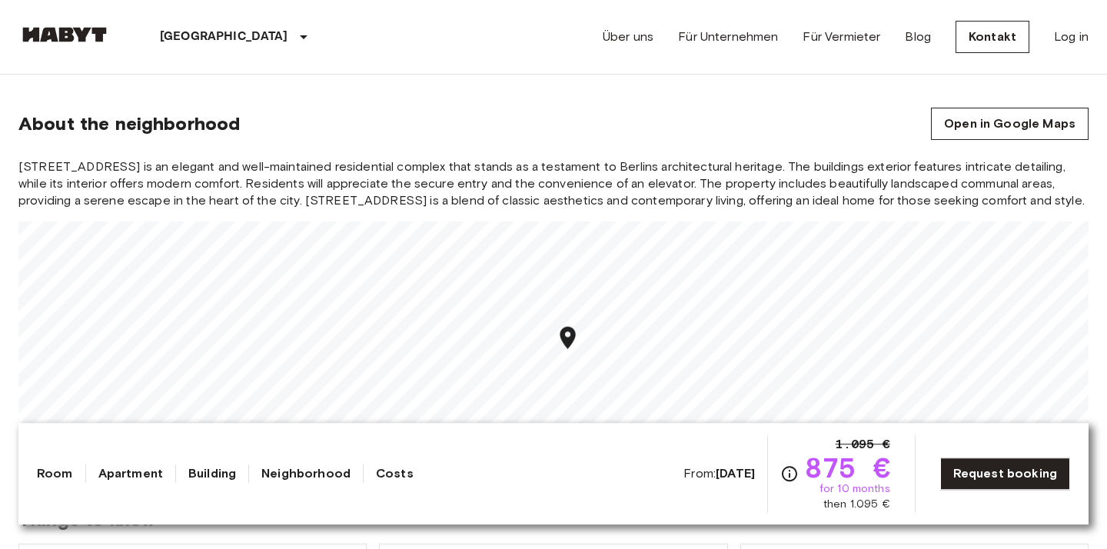
scroll to position [1267, 0]
drag, startPoint x: 577, startPoint y: 350, endPoint x: 486, endPoint y: 278, distance: 116.1
click at [486, 278] on icon "Map marker" at bounding box center [472, 266] width 27 height 27
drag, startPoint x: 492, startPoint y: 290, endPoint x: 448, endPoint y: 348, distance: 73.0
click at [467, 317] on div "Map marker" at bounding box center [480, 302] width 27 height 32
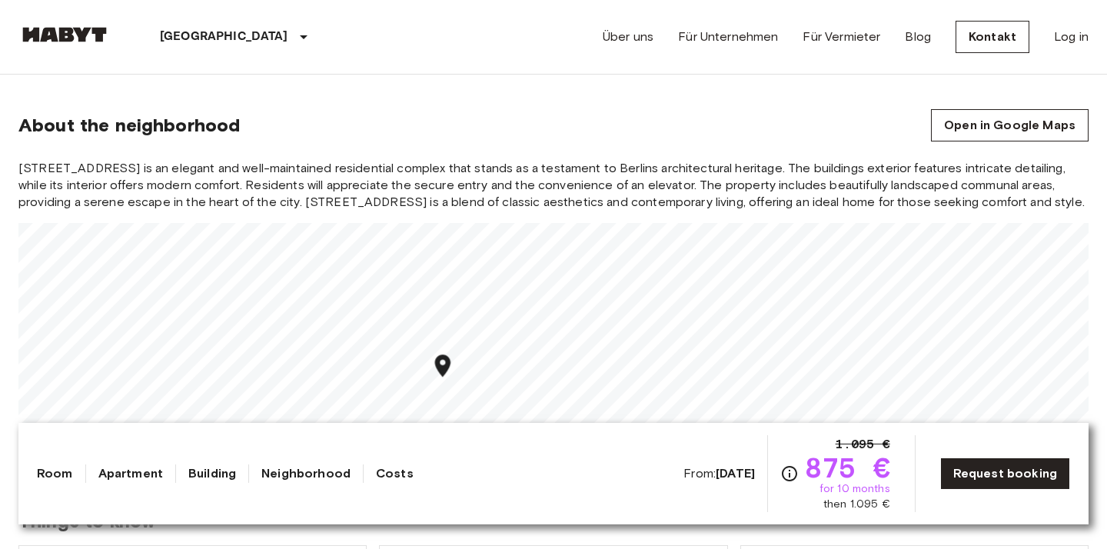
scroll to position [1270, 0]
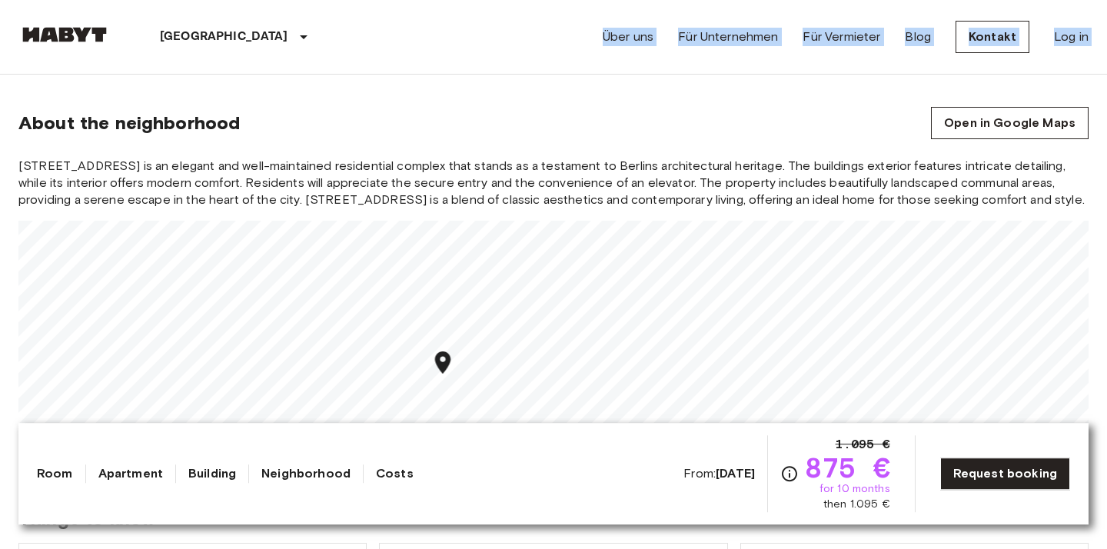
drag, startPoint x: 503, startPoint y: 71, endPoint x: 590, endPoint y: 30, distance: 95.9
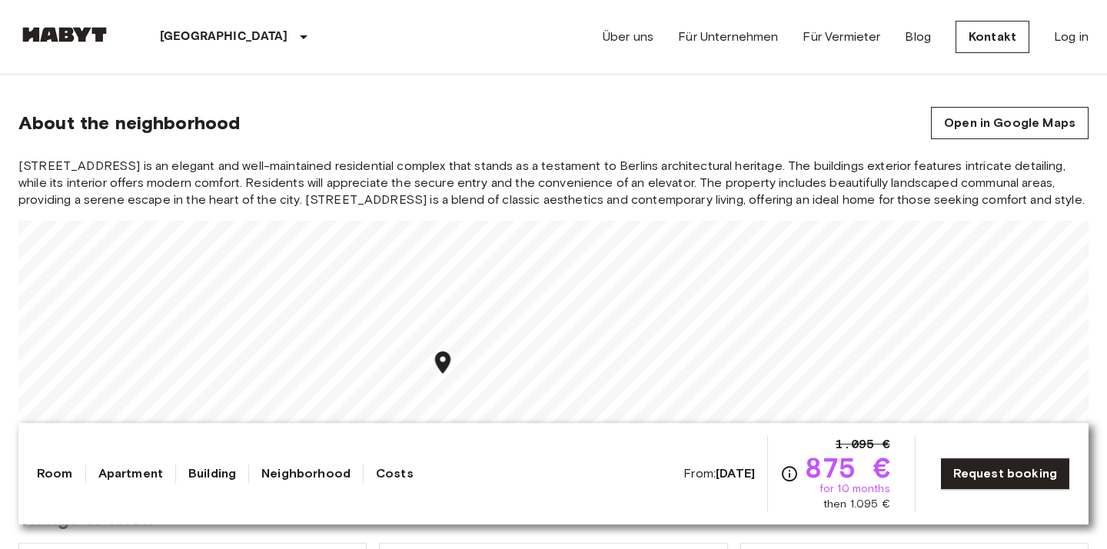
click at [574, 55] on div "Berlin Europa Amsterdam Berlin Brüssel Köln Dusseldorf Frankfurt Graz Hamburg L…" at bounding box center [553, 37] width 1070 height 74
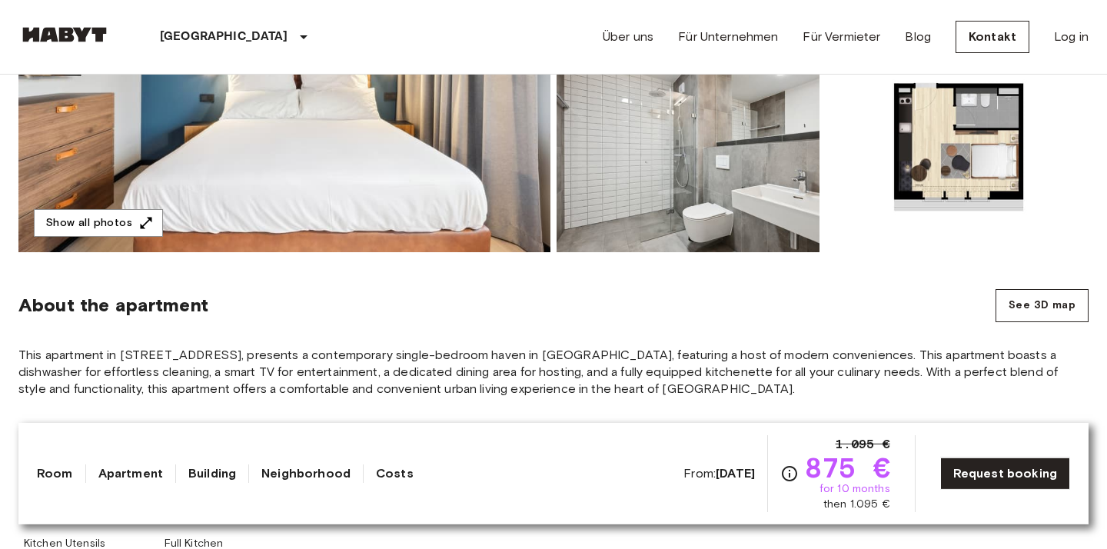
scroll to position [372, 0]
click at [1021, 306] on button "See 3D map" at bounding box center [1041, 304] width 93 height 33
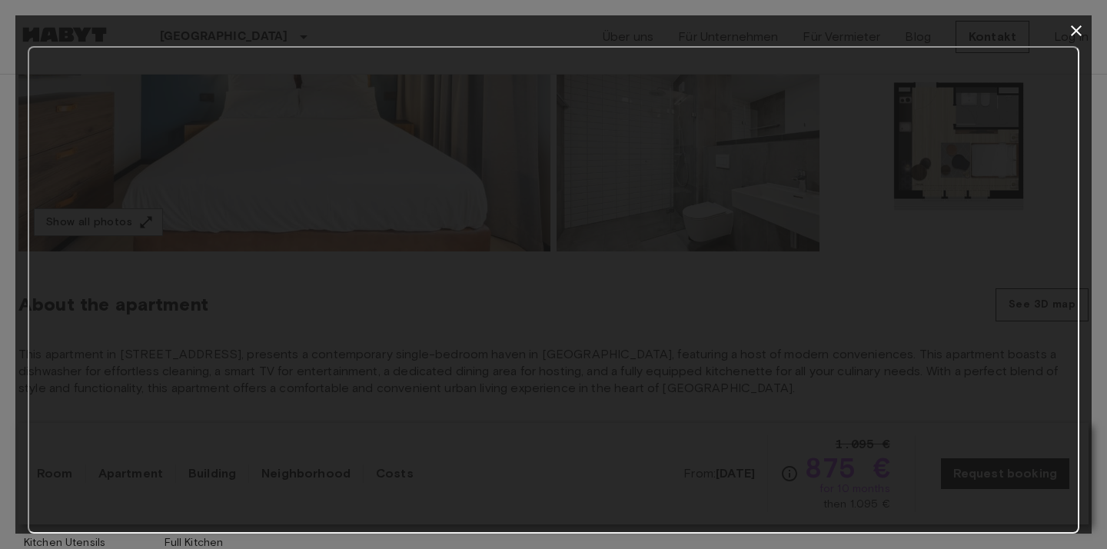
click at [1080, 35] on icon "button" at bounding box center [1076, 30] width 11 height 11
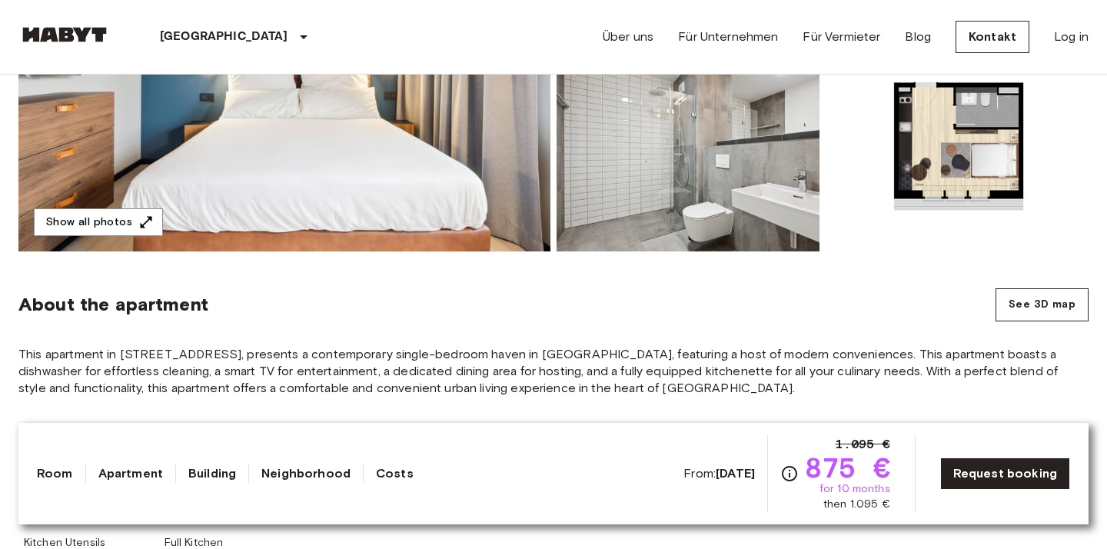
scroll to position [188, 0]
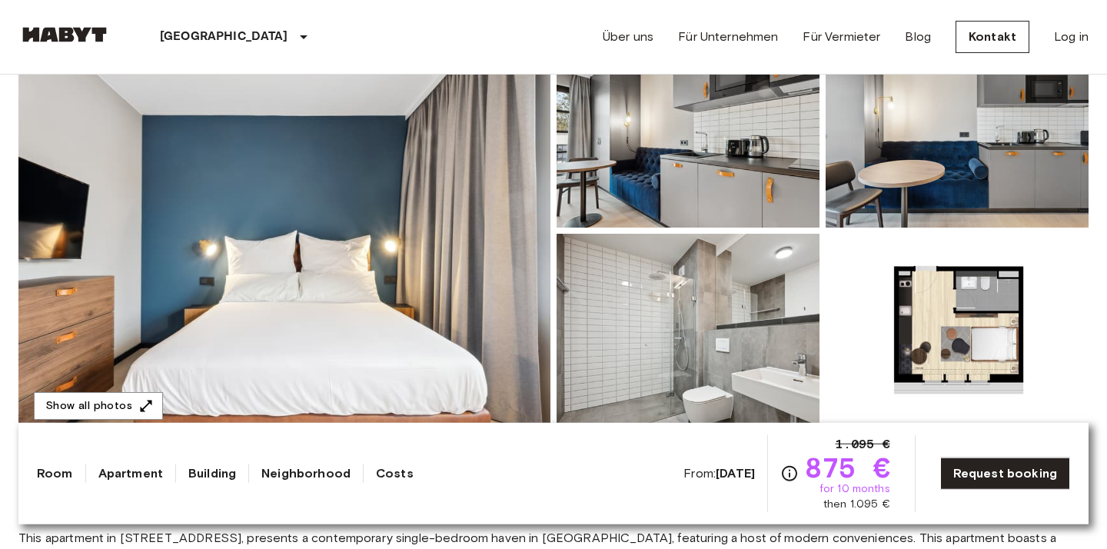
click at [940, 305] on img at bounding box center [957, 334] width 263 height 201
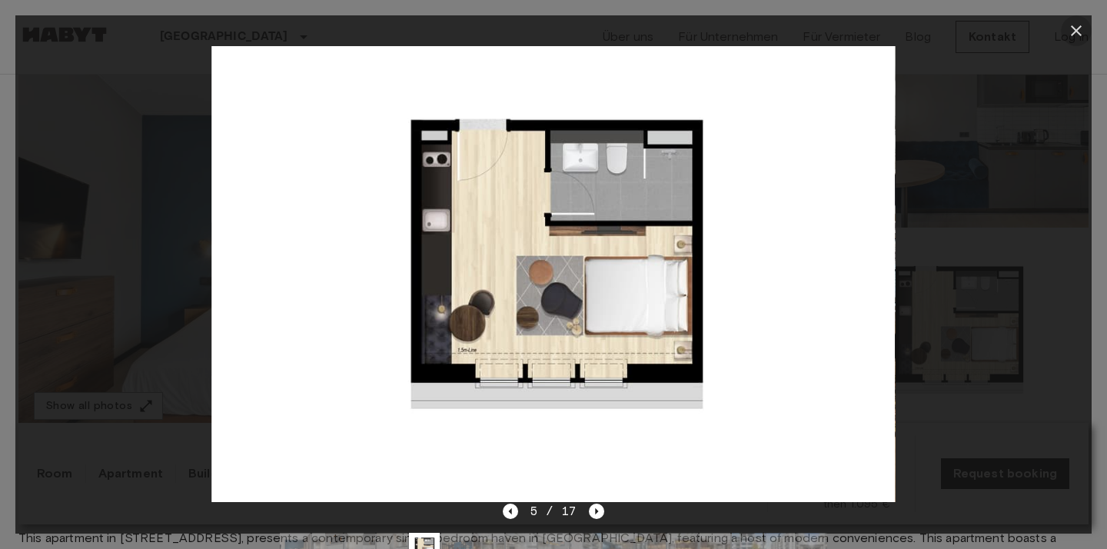
click at [1074, 34] on icon "button" at bounding box center [1076, 30] width 11 height 11
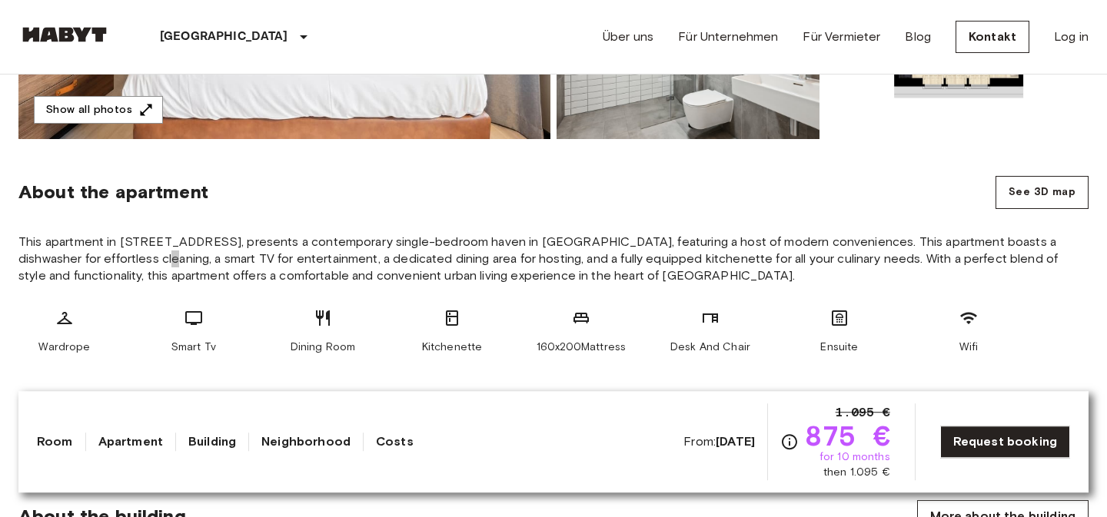
scroll to position [484, 0]
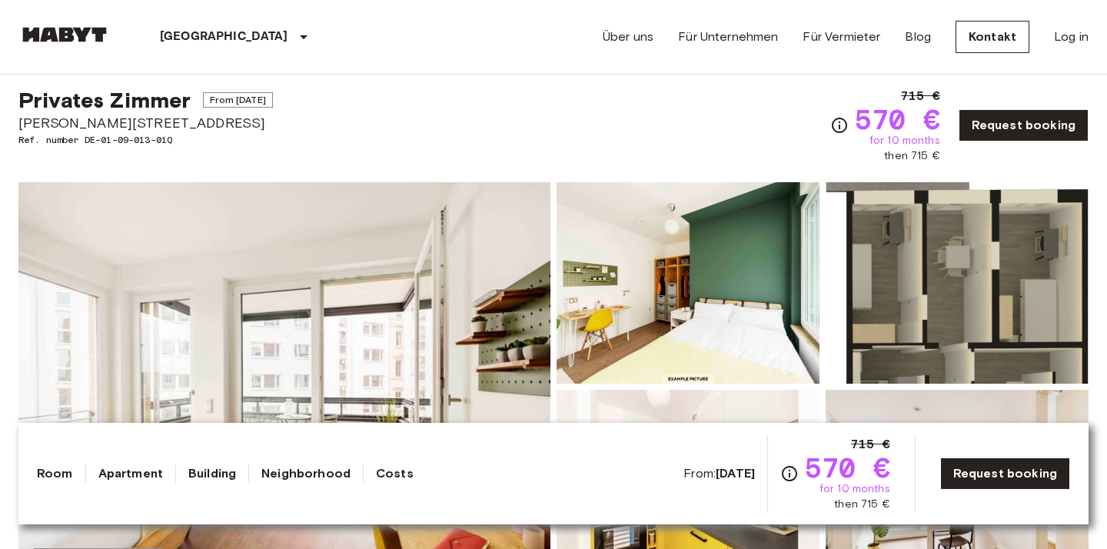
scroll to position [25, 0]
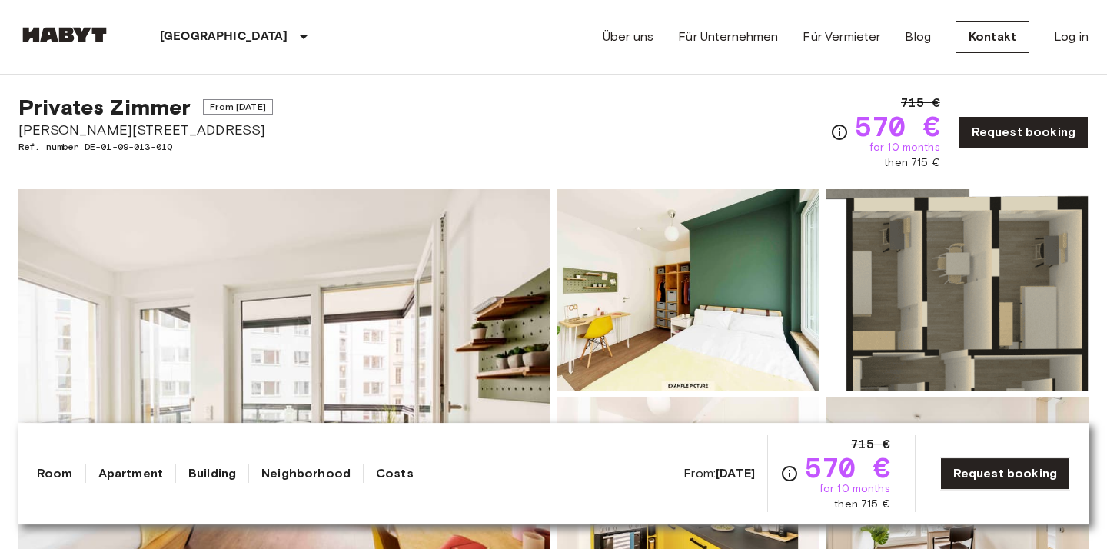
click at [915, 291] on img at bounding box center [957, 289] width 263 height 201
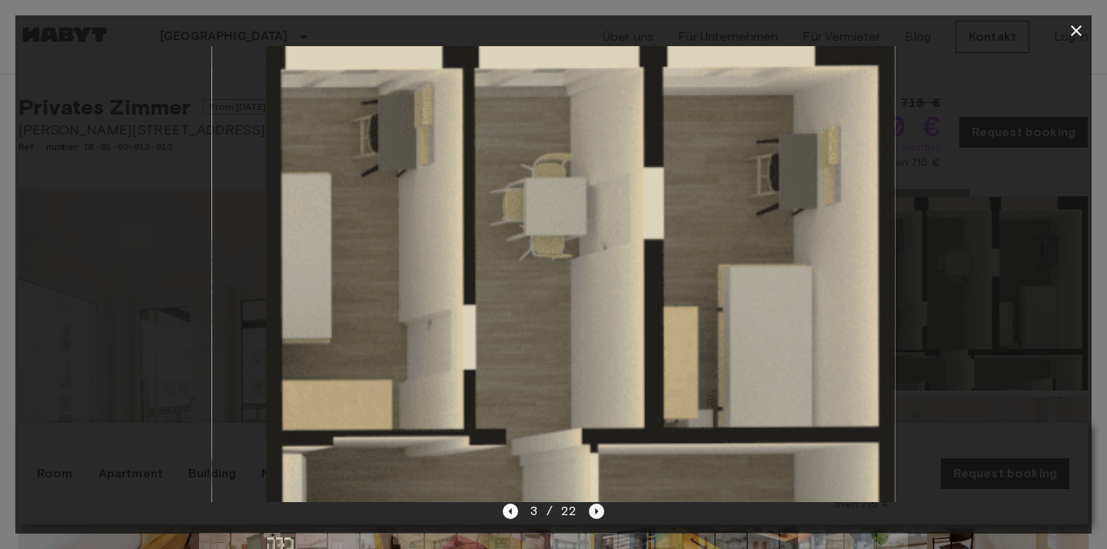
click at [593, 513] on icon "Next image" at bounding box center [596, 510] width 15 height 15
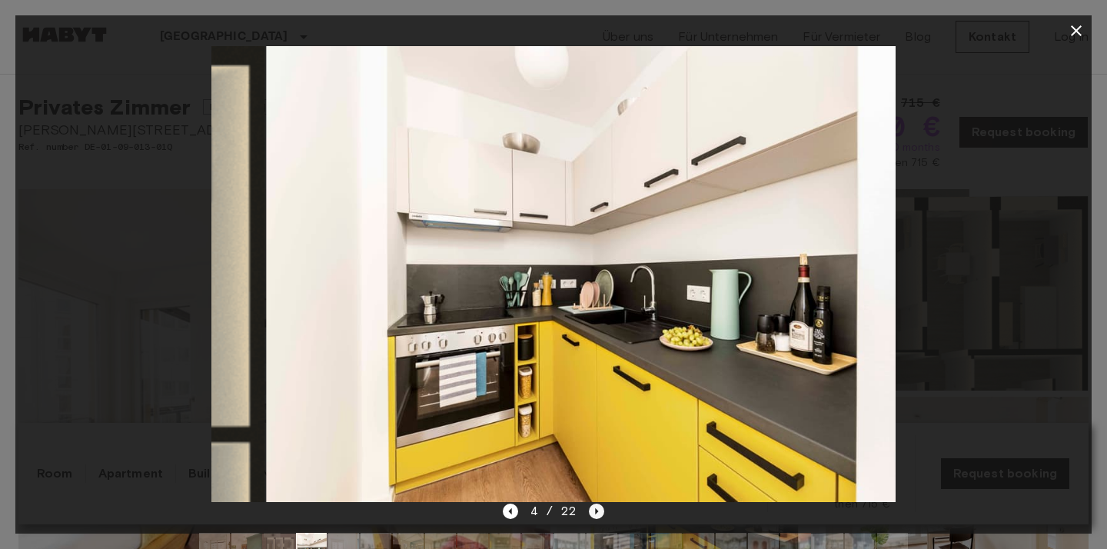
click at [593, 513] on icon "Next image" at bounding box center [596, 510] width 15 height 15
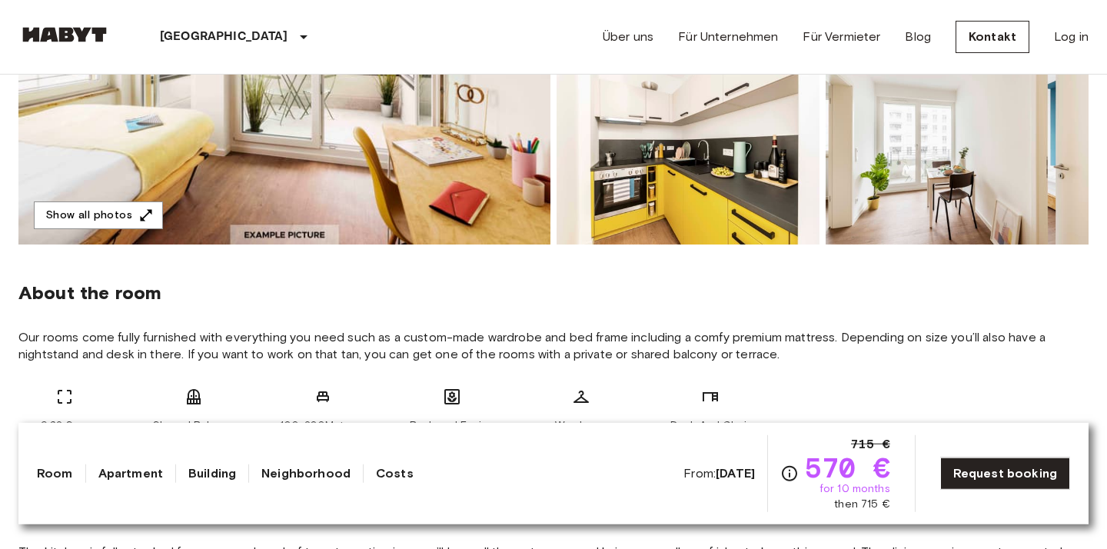
scroll to position [363, 0]
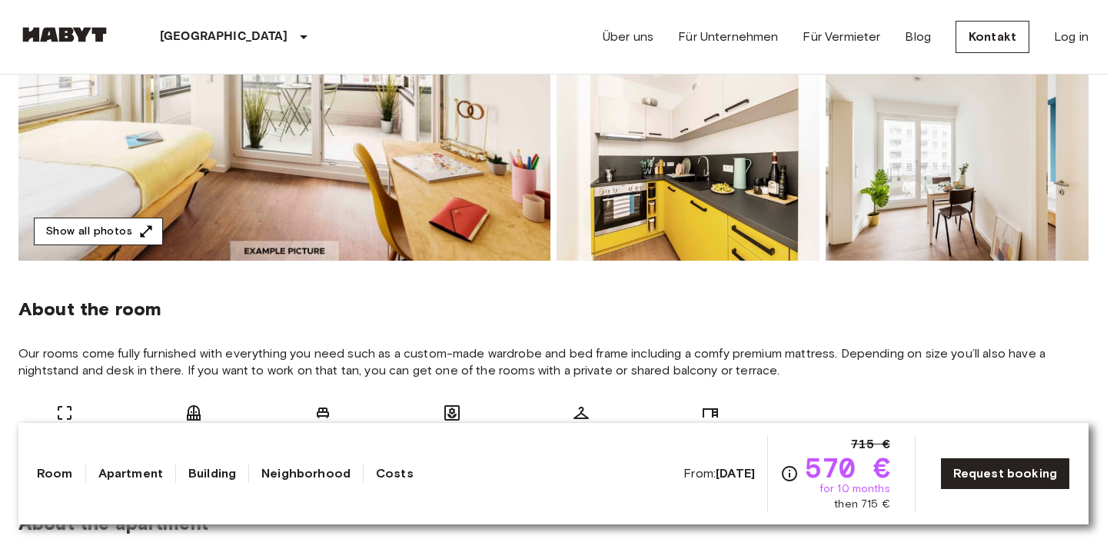
click at [128, 236] on button "Show all photos" at bounding box center [98, 232] width 129 height 28
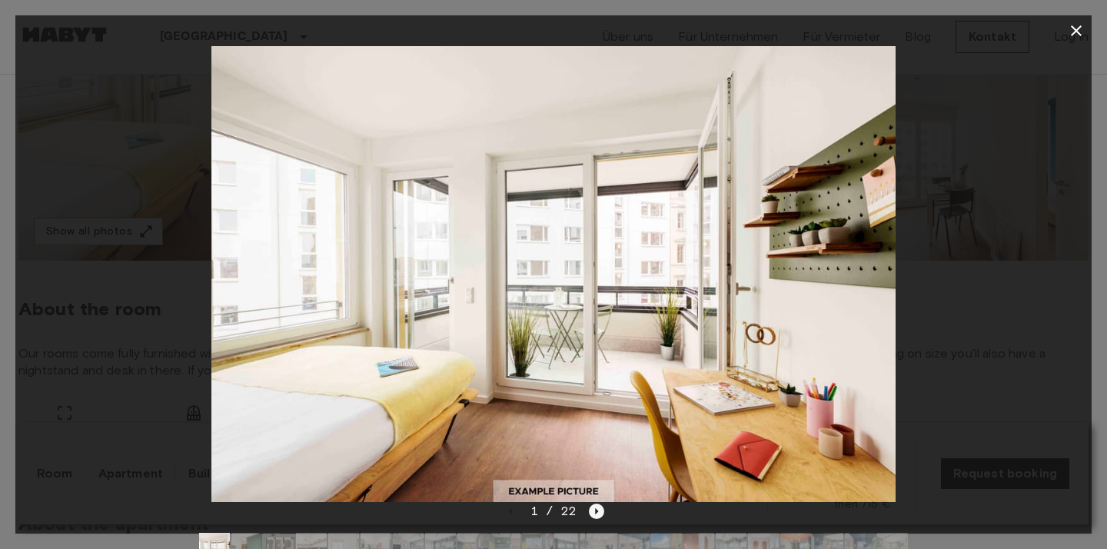
click at [591, 513] on icon "Next image" at bounding box center [596, 510] width 15 height 15
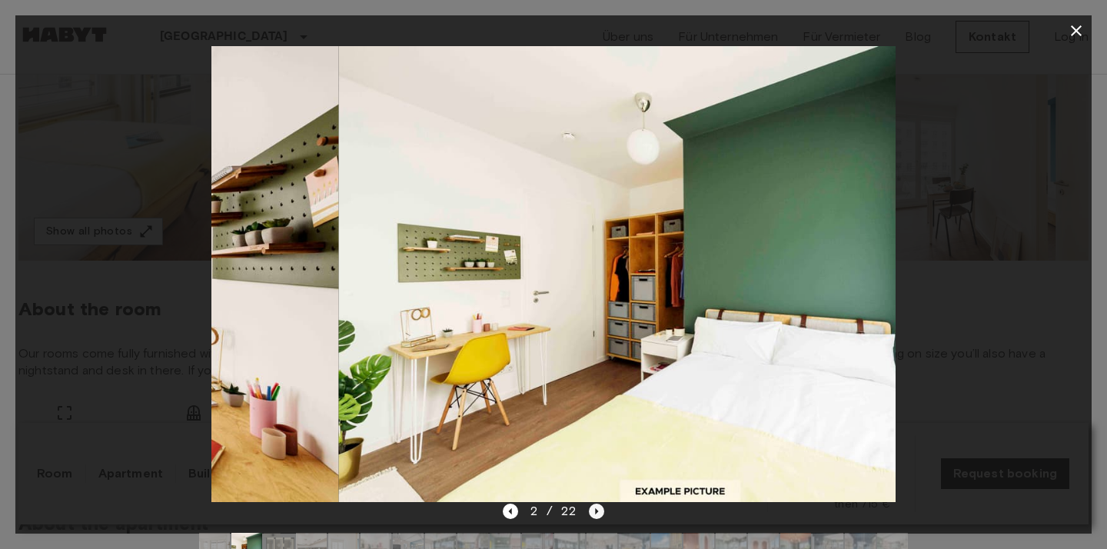
click at [591, 513] on icon "Next image" at bounding box center [596, 510] width 15 height 15
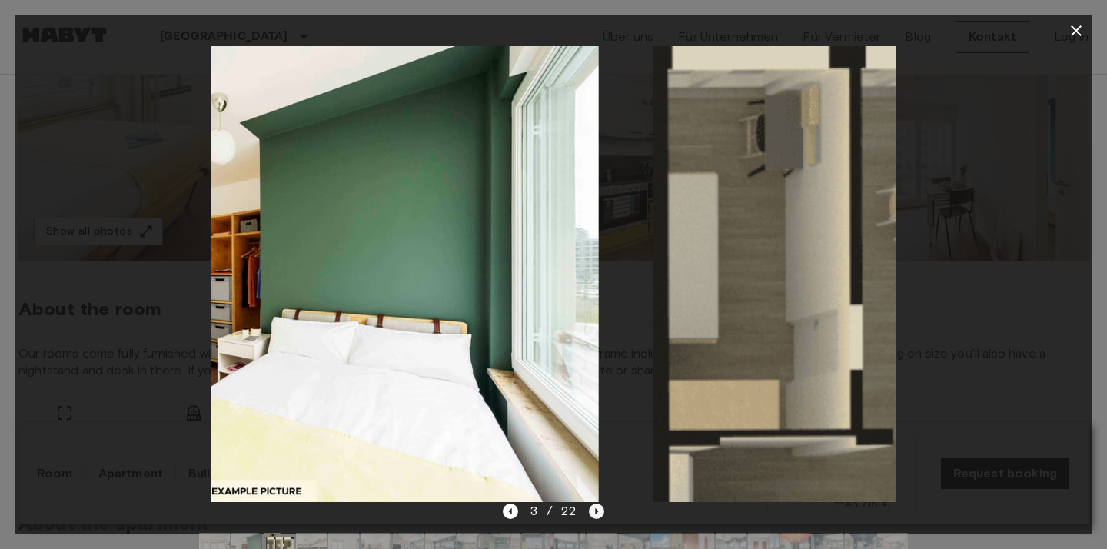
click at [591, 513] on icon "Next image" at bounding box center [596, 510] width 15 height 15
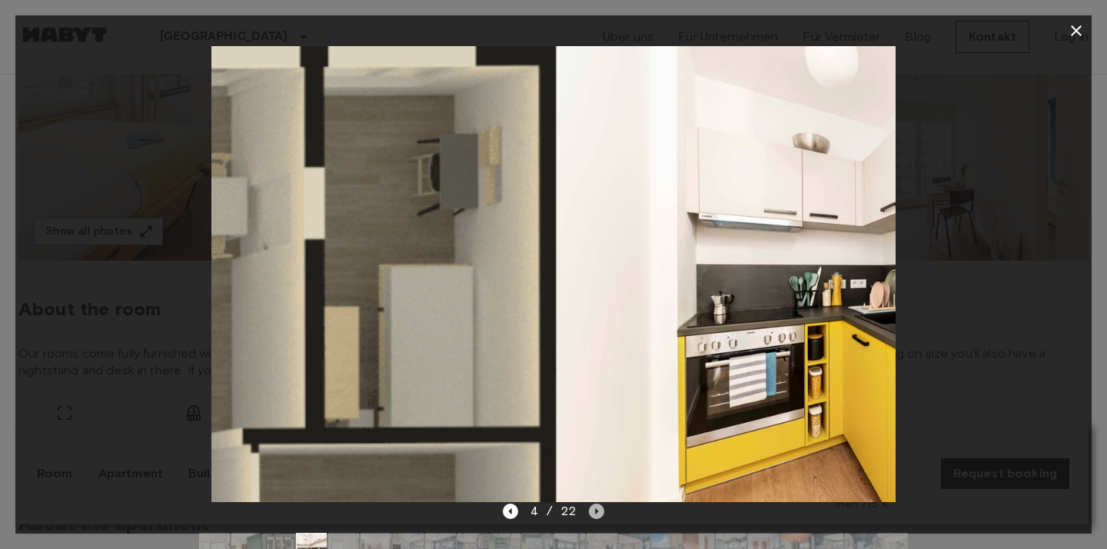
click at [591, 513] on icon "Next image" at bounding box center [596, 510] width 15 height 15
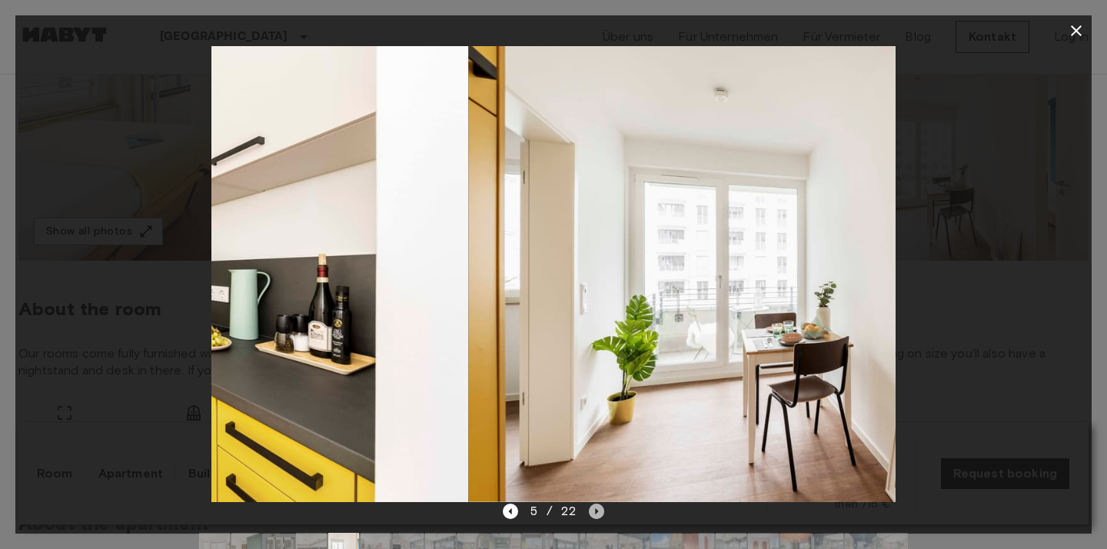
click at [591, 513] on icon "Next image" at bounding box center [596, 510] width 15 height 15
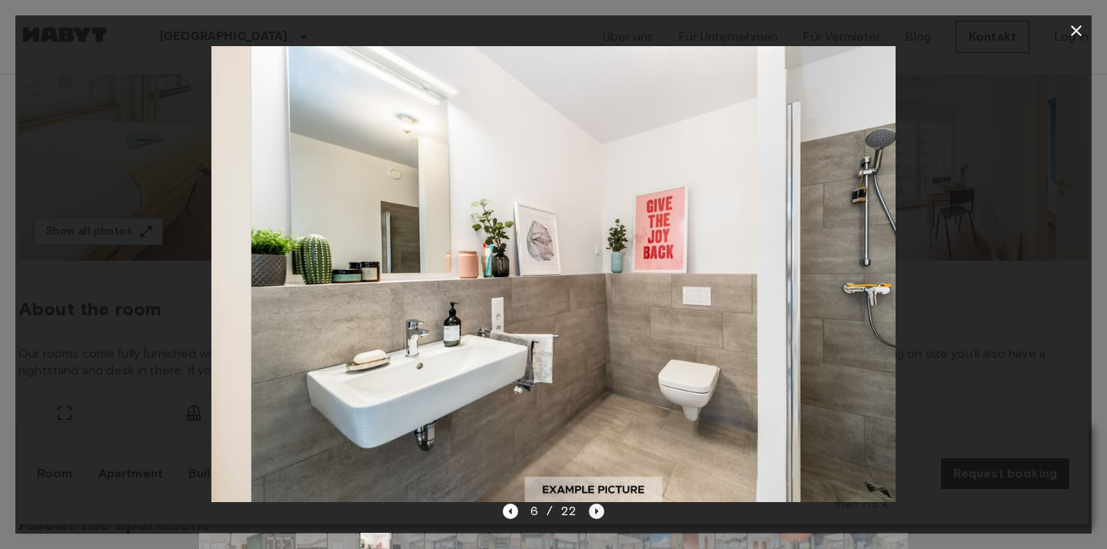
click at [591, 513] on icon "Next image" at bounding box center [596, 510] width 15 height 15
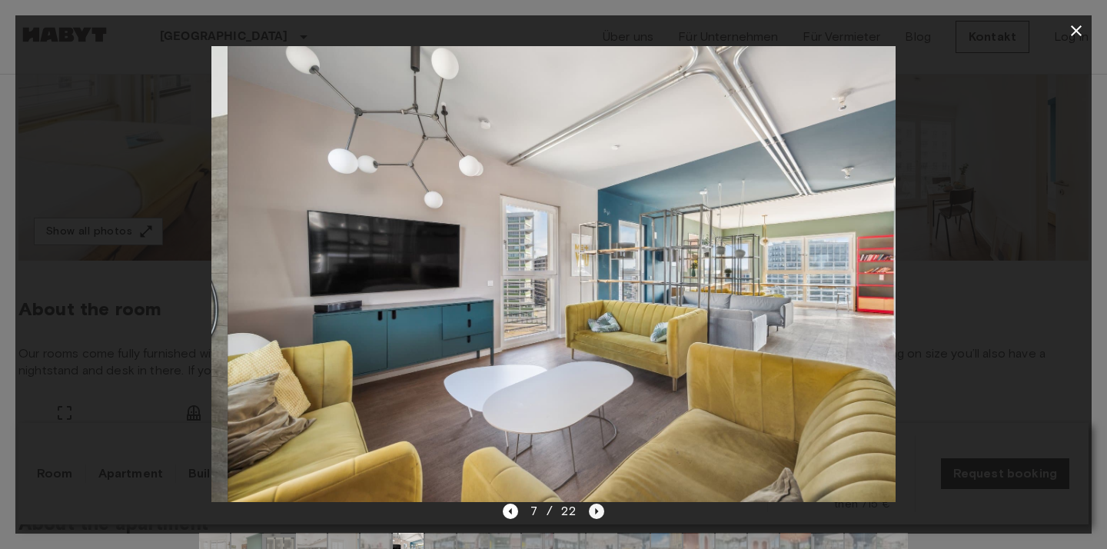
click at [591, 513] on icon "Next image" at bounding box center [596, 510] width 15 height 15
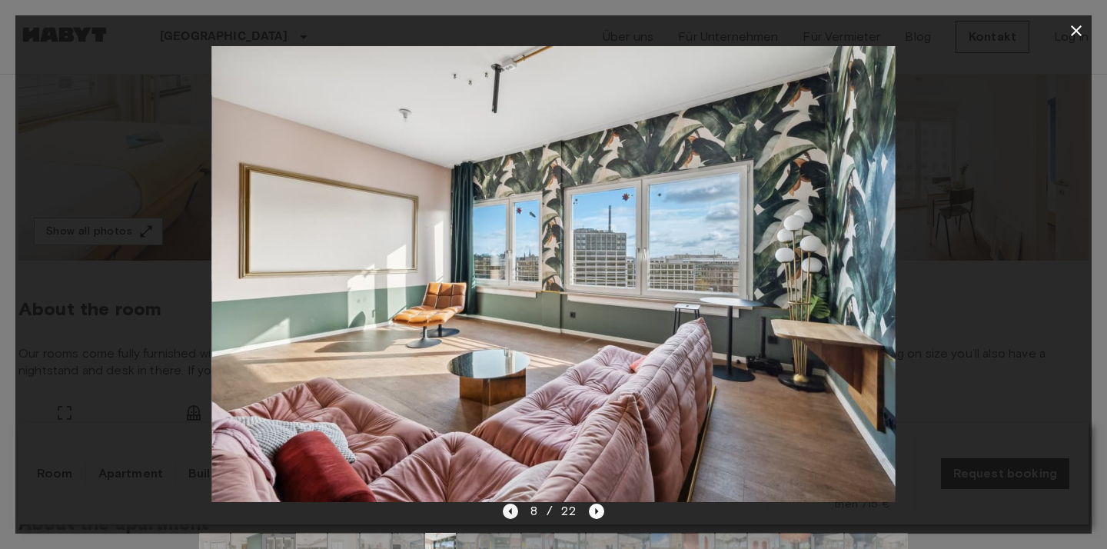
click at [507, 514] on icon "Previous image" at bounding box center [510, 510] width 15 height 15
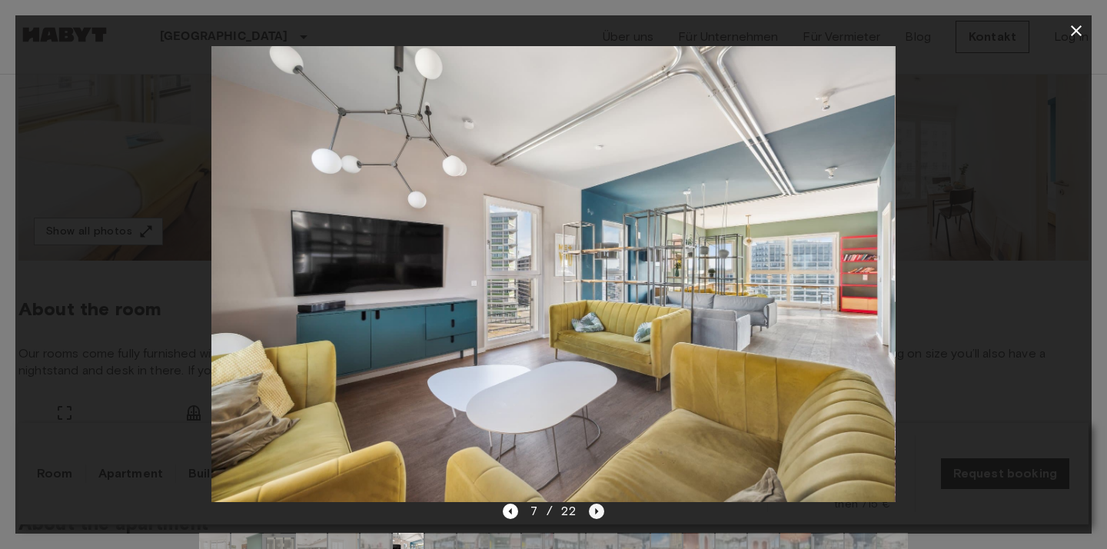
click at [596, 516] on icon "Next image" at bounding box center [596, 510] width 15 height 15
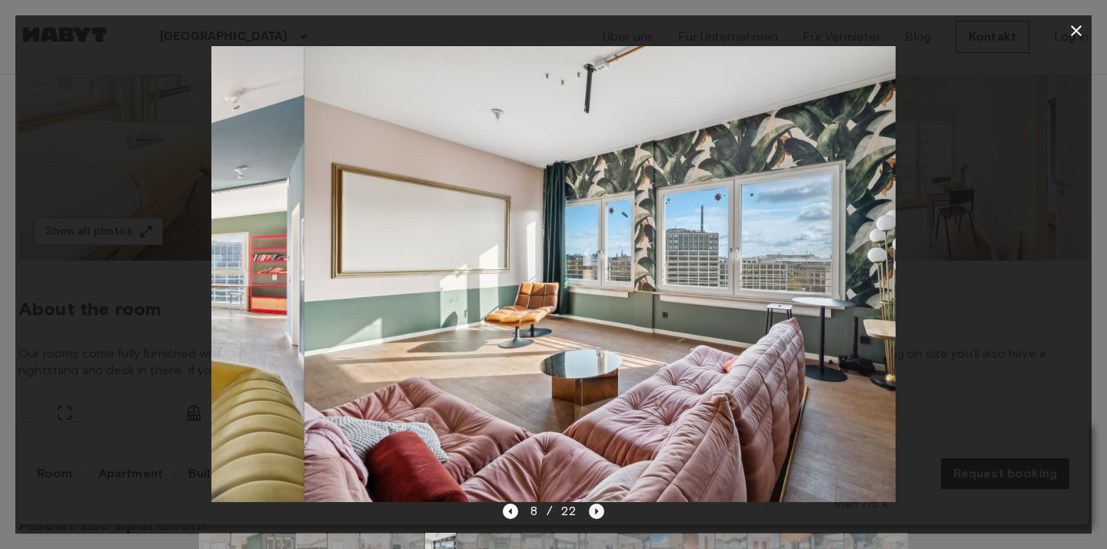
click at [596, 516] on icon "Next image" at bounding box center [596, 510] width 15 height 15
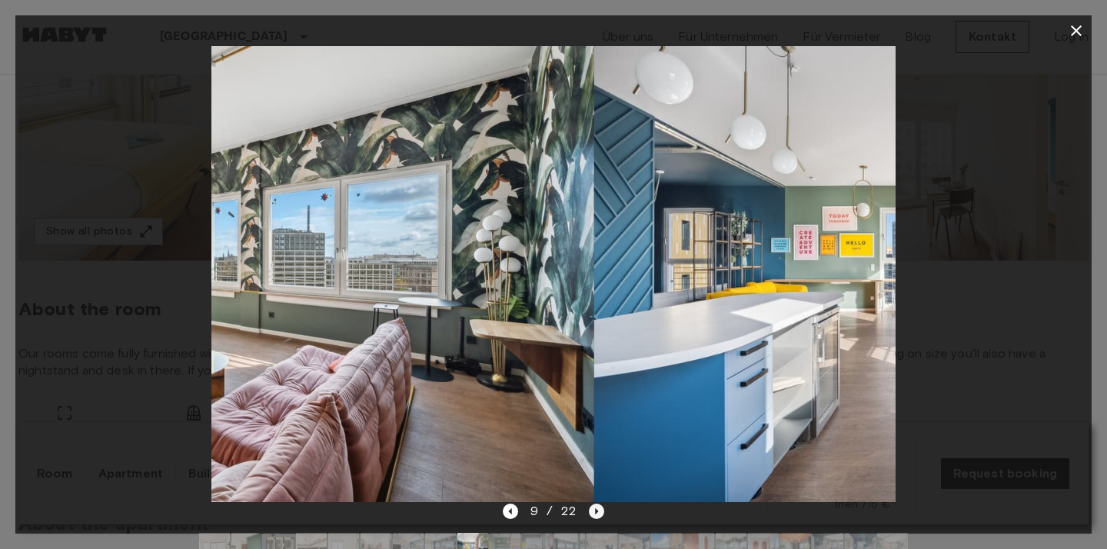
click at [596, 516] on icon "Next image" at bounding box center [596, 510] width 15 height 15
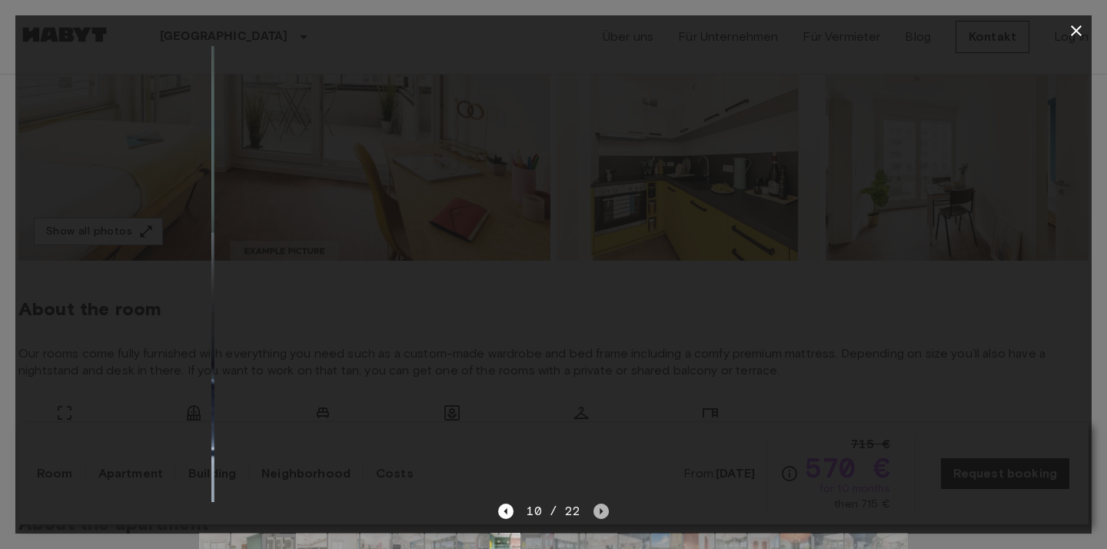
click at [596, 516] on icon "Next image" at bounding box center [600, 510] width 15 height 15
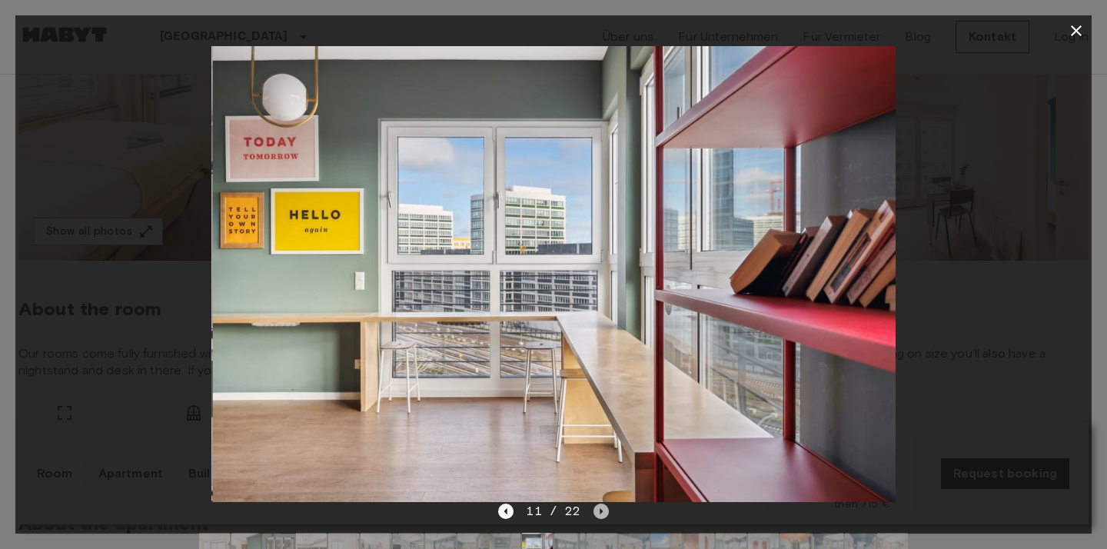
click at [596, 516] on icon "Next image" at bounding box center [600, 510] width 15 height 15
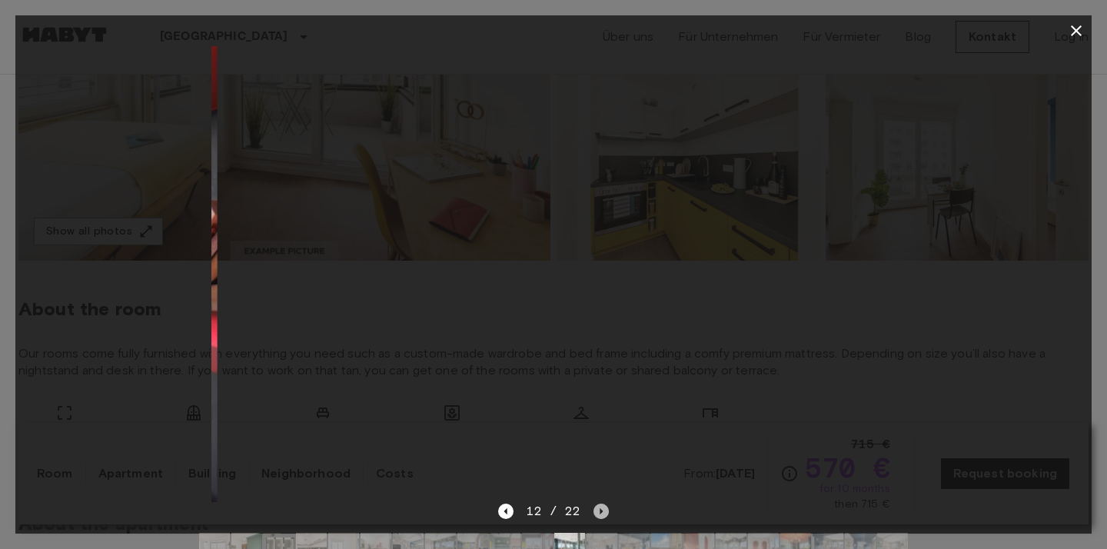
click at [596, 516] on icon "Next image" at bounding box center [600, 510] width 15 height 15
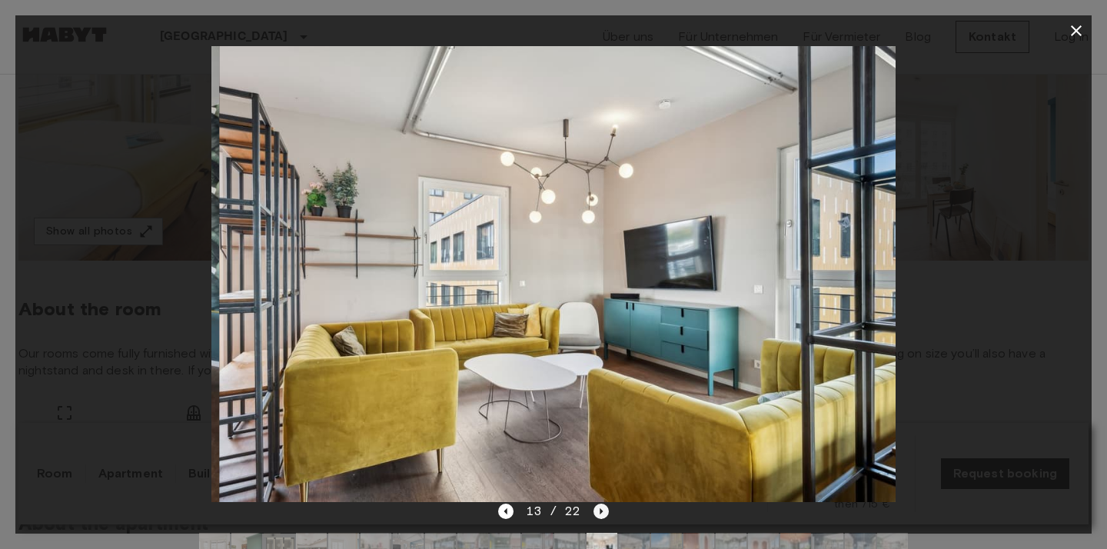
click at [596, 516] on icon "Next image" at bounding box center [600, 510] width 15 height 15
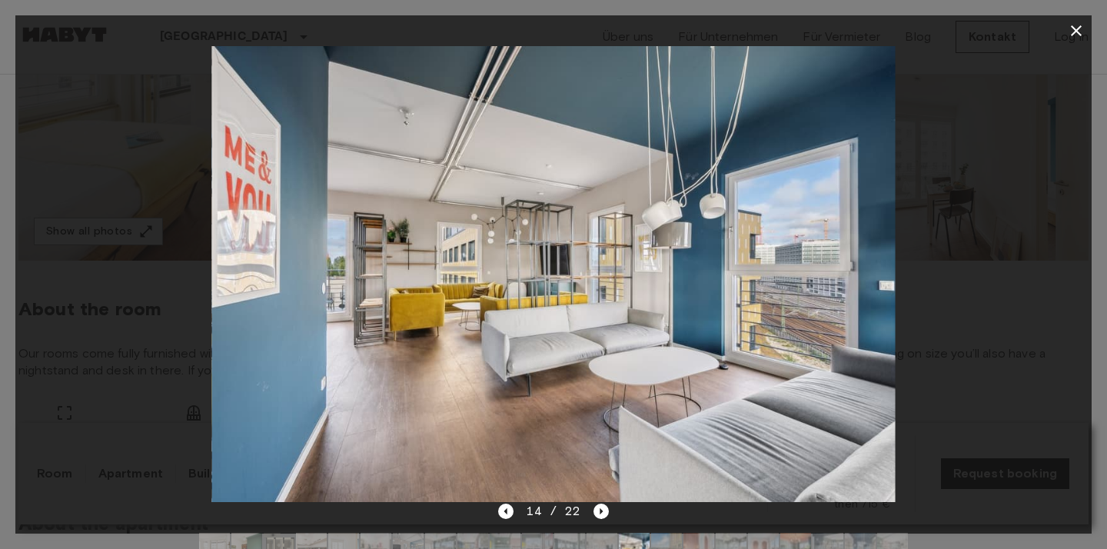
click at [685, 516] on div "14 / 22" at bounding box center [553, 539] width 1076 height 74
click at [653, 519] on div "14 / 22" at bounding box center [553, 539] width 1076 height 74
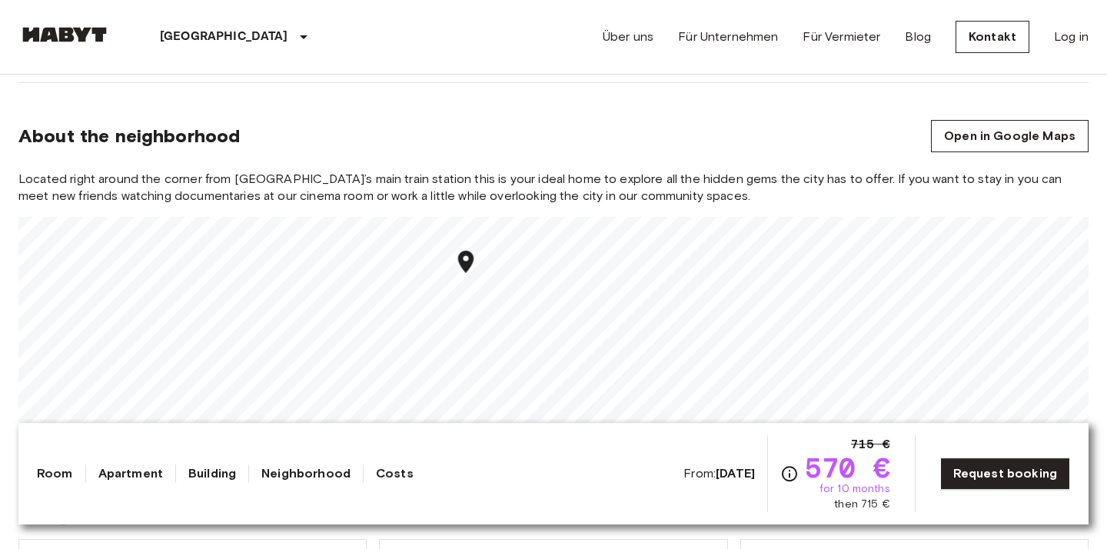
scroll to position [1564, 0]
